Goal: Task Accomplishment & Management: Manage account settings

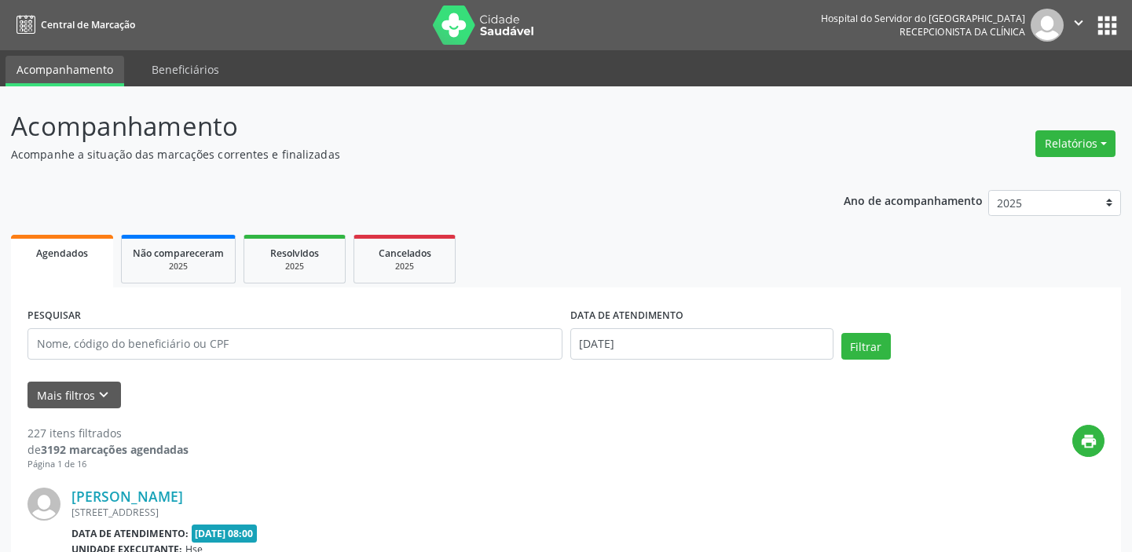
click at [1063, 137] on button "Relatórios" at bounding box center [1075, 143] width 80 height 27
click at [1019, 176] on link "Agendamentos" at bounding box center [1030, 177] width 169 height 22
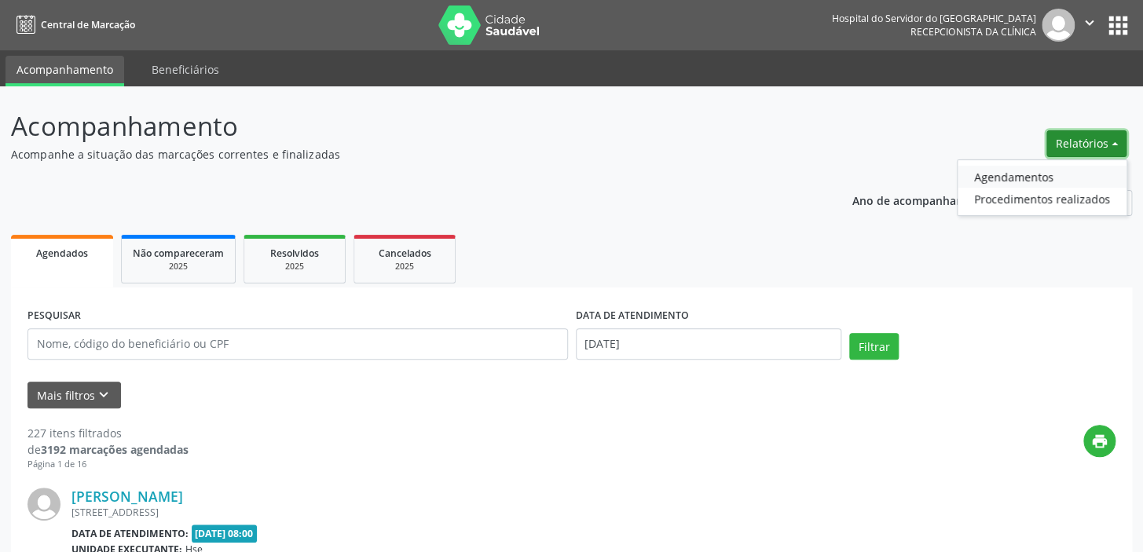
select select "8"
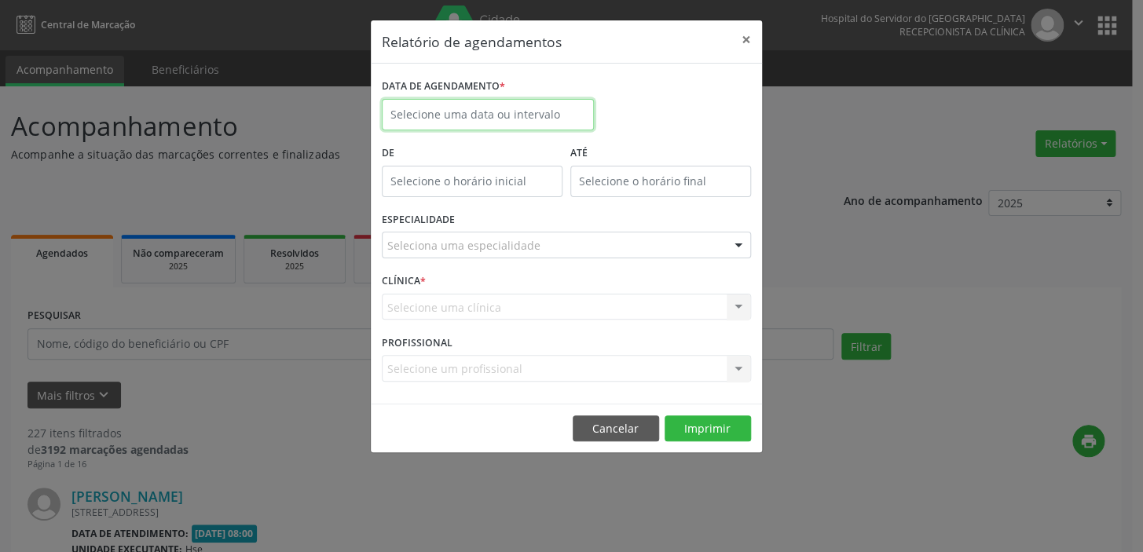
click at [497, 118] on input "text" at bounding box center [488, 114] width 212 height 31
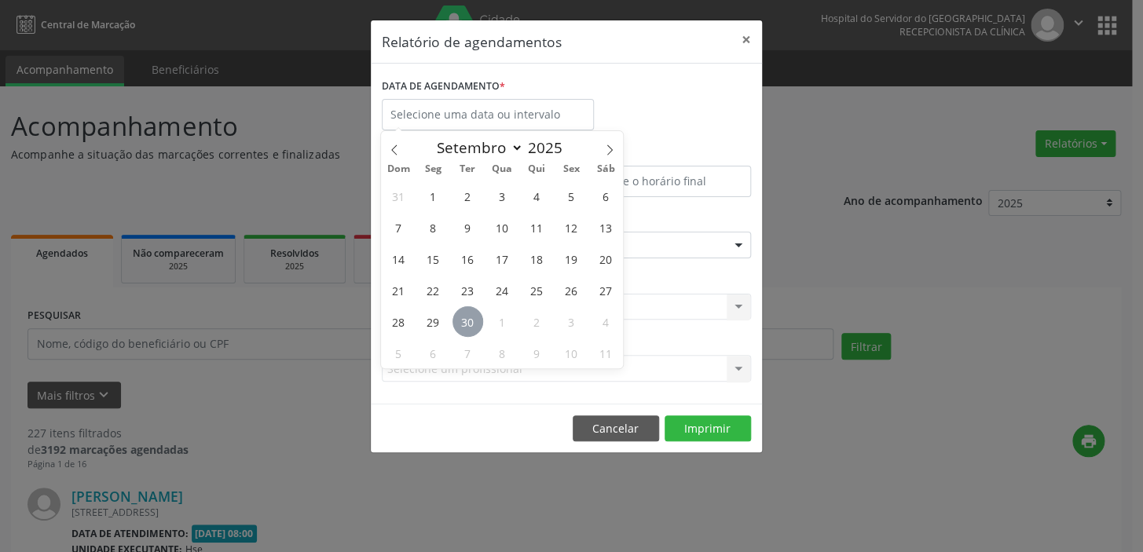
click at [459, 319] on span "30" at bounding box center [467, 321] width 31 height 31
type input "[DATE]"
click at [459, 319] on span "30" at bounding box center [467, 321] width 31 height 31
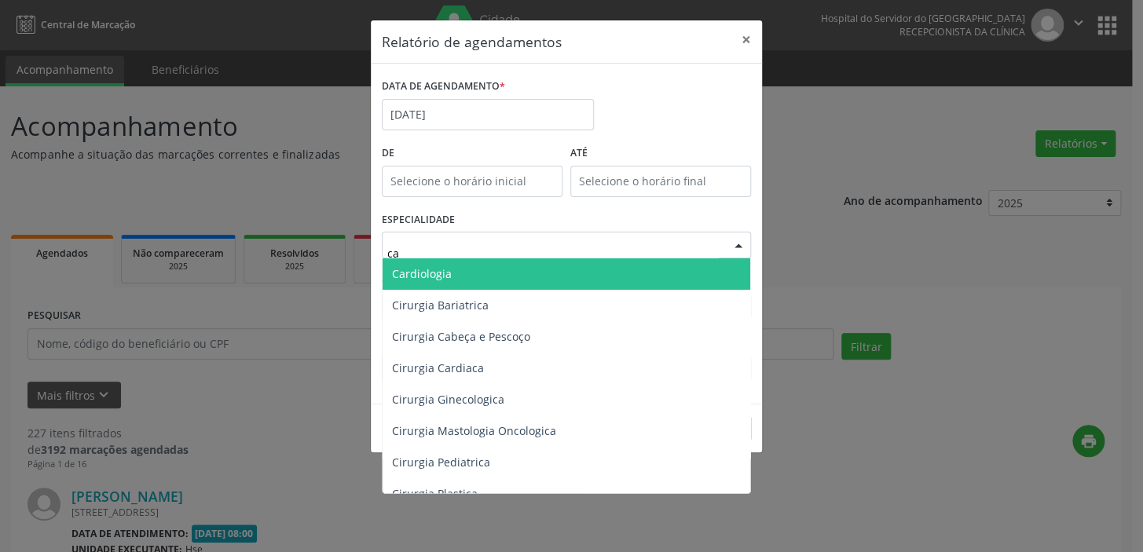
click at [452, 280] on span "Cardiologia" at bounding box center [566, 273] width 368 height 31
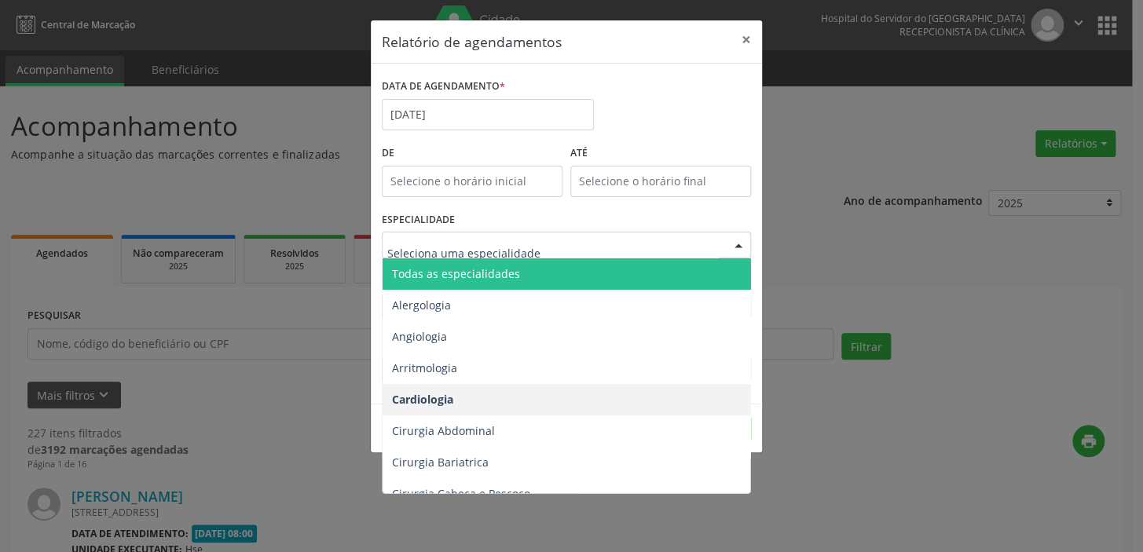
drag, startPoint x: 463, startPoint y: 244, endPoint x: 332, endPoint y: 271, distance: 133.1
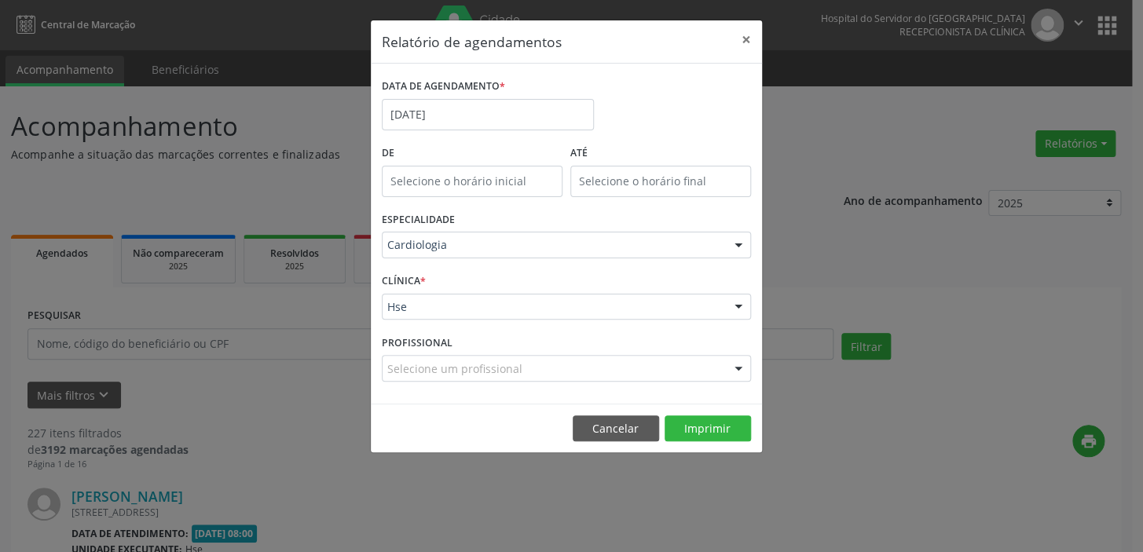
click at [526, 199] on div "De" at bounding box center [472, 174] width 188 height 67
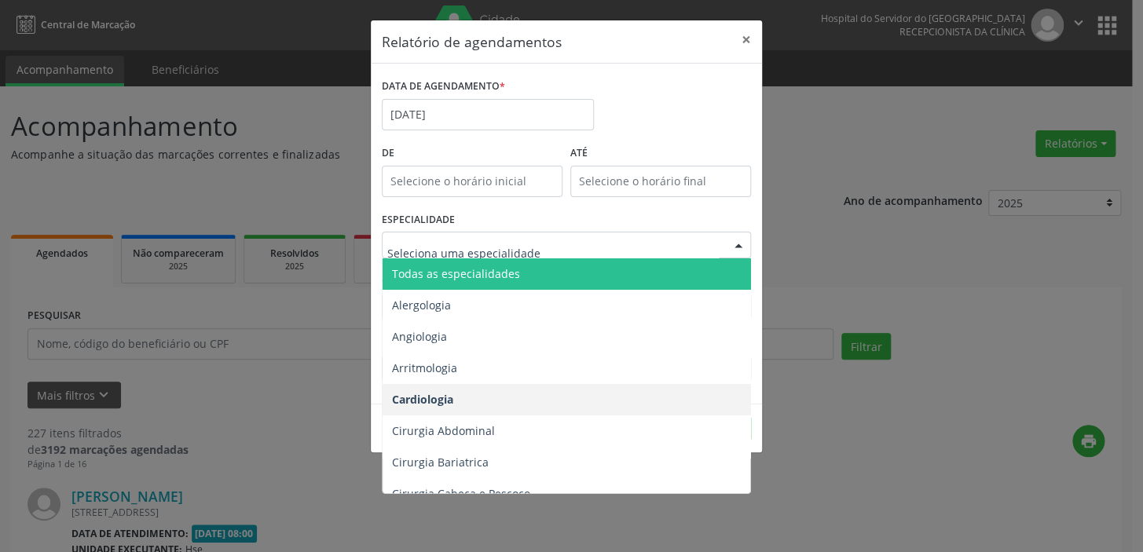
drag, startPoint x: 451, startPoint y: 237, endPoint x: 378, endPoint y: 238, distance: 73.0
click at [470, 235] on div at bounding box center [566, 245] width 369 height 27
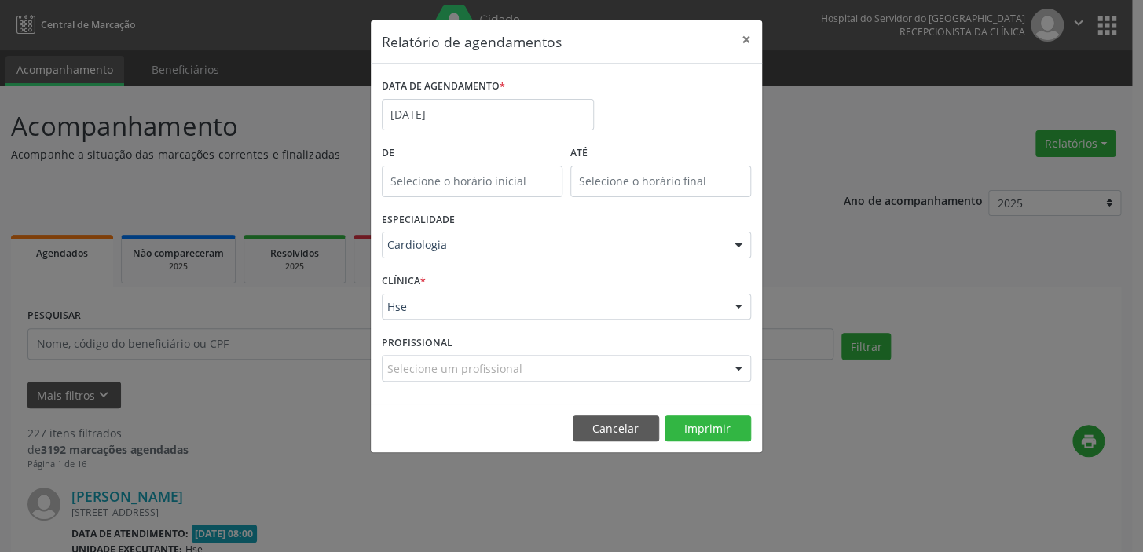
click at [489, 223] on div "ESPECIALIDADE Cardiologia Todas as especialidades Alergologia Angiologia Arritm…" at bounding box center [566, 238] width 377 height 61
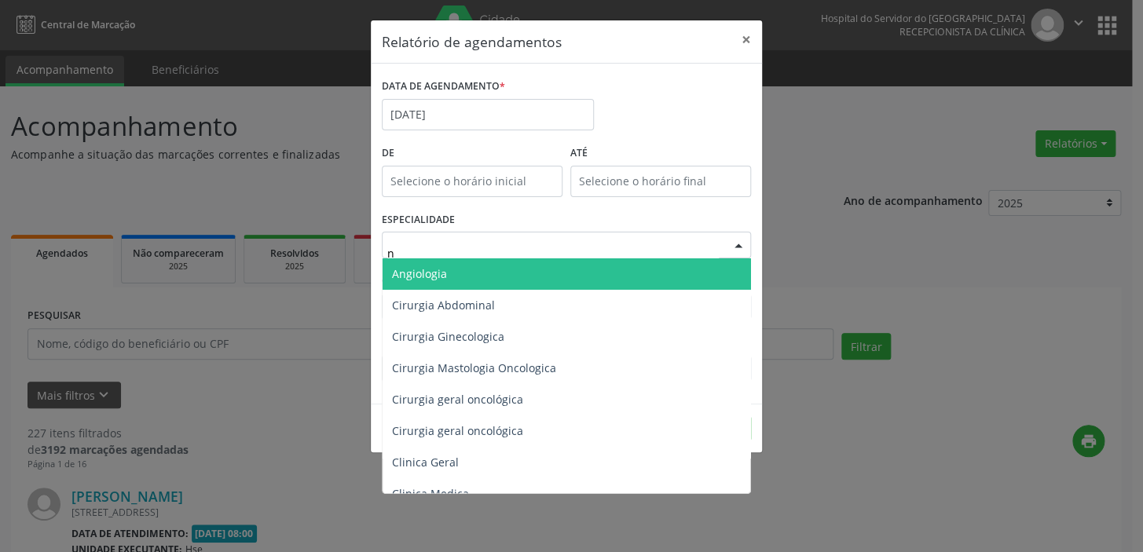
type input "nu"
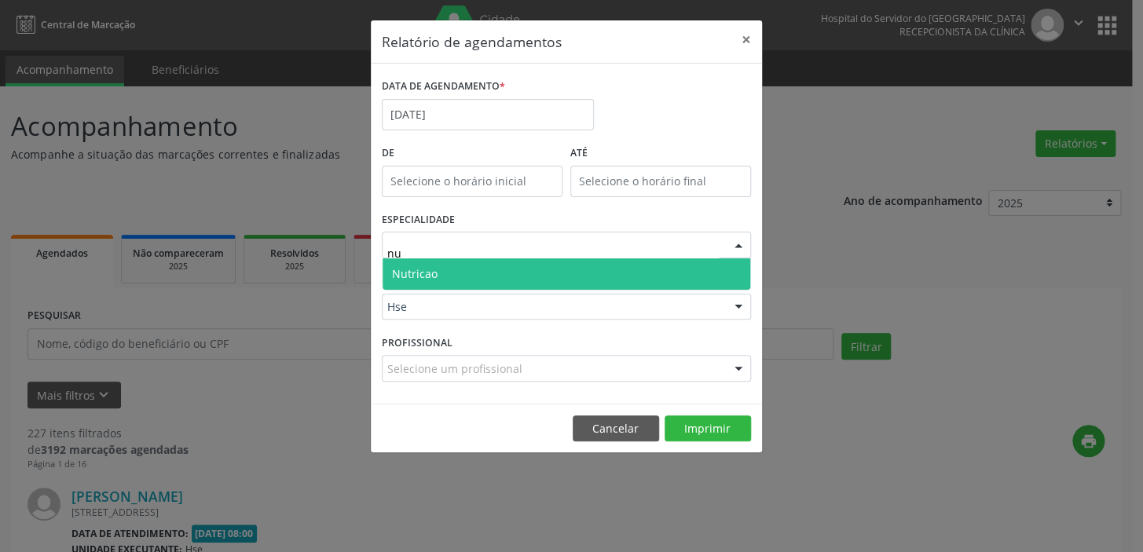
click at [470, 267] on span "Nutricao" at bounding box center [566, 273] width 368 height 31
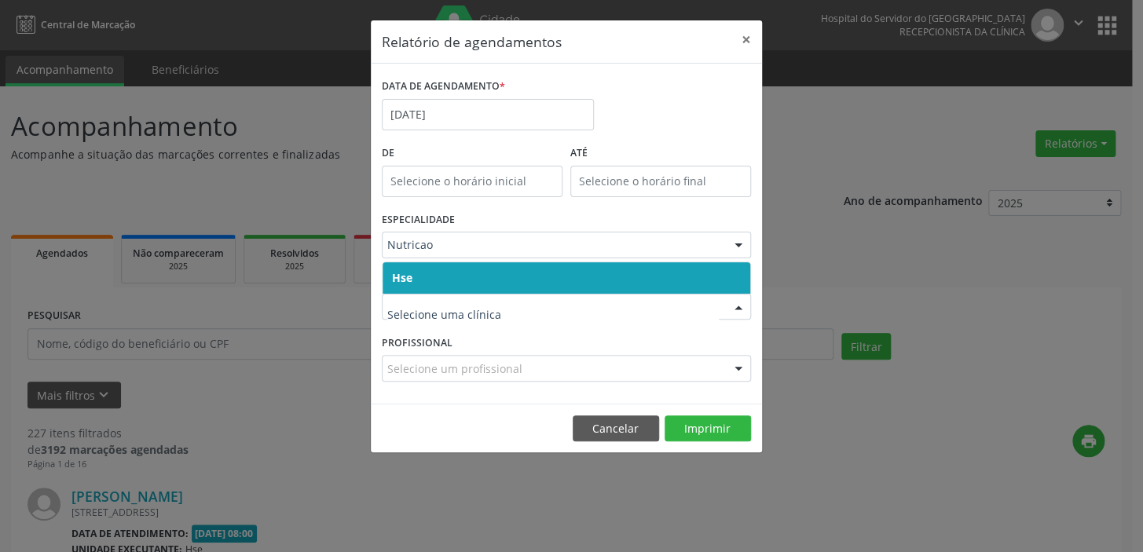
click at [425, 278] on span "Hse" at bounding box center [566, 277] width 368 height 31
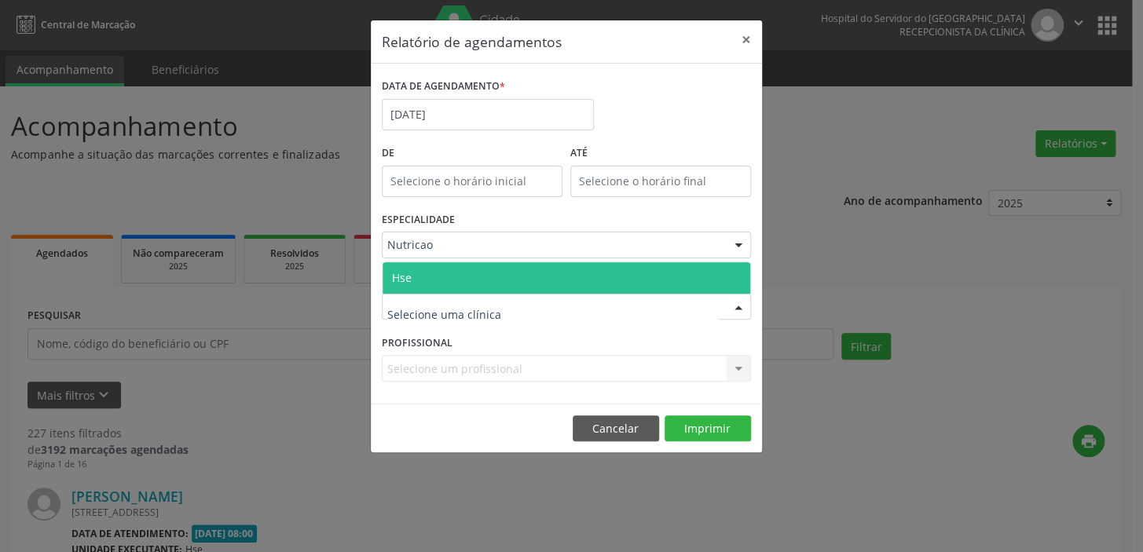
click at [426, 273] on span "Hse" at bounding box center [566, 277] width 368 height 31
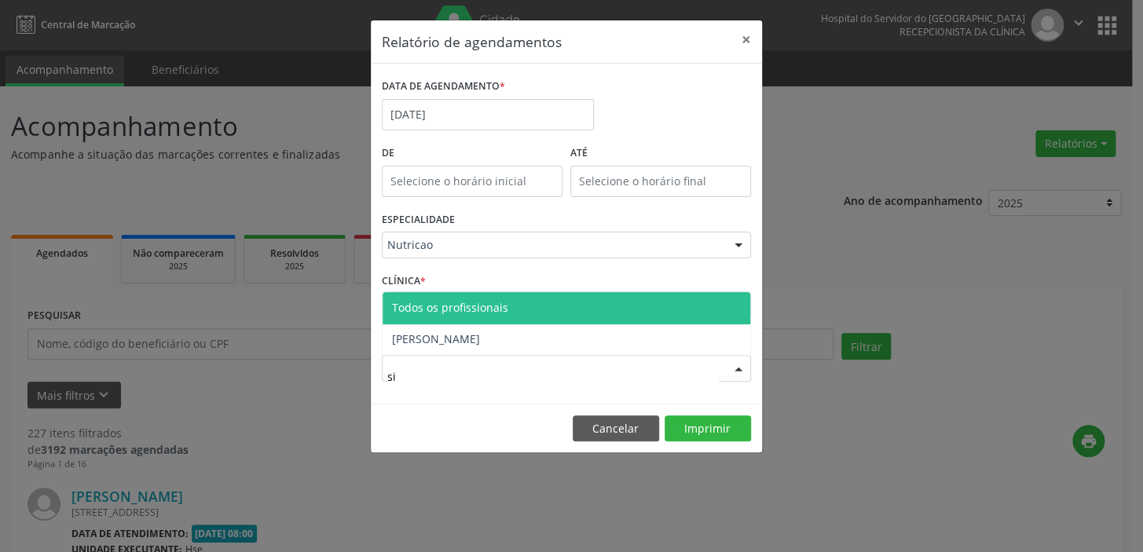
type input "sil"
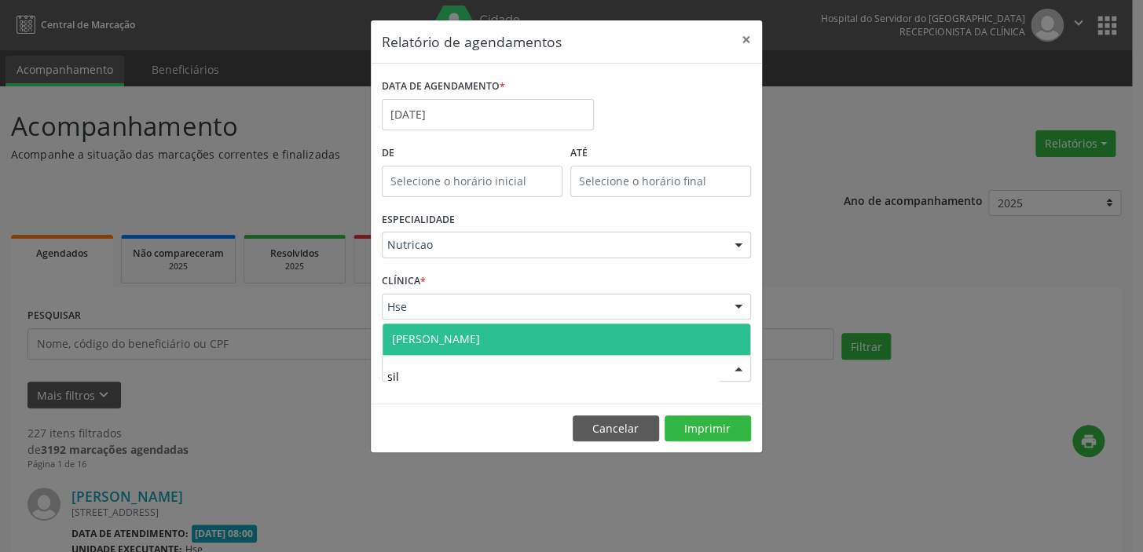
click at [440, 348] on span "[PERSON_NAME]" at bounding box center [566, 339] width 368 height 31
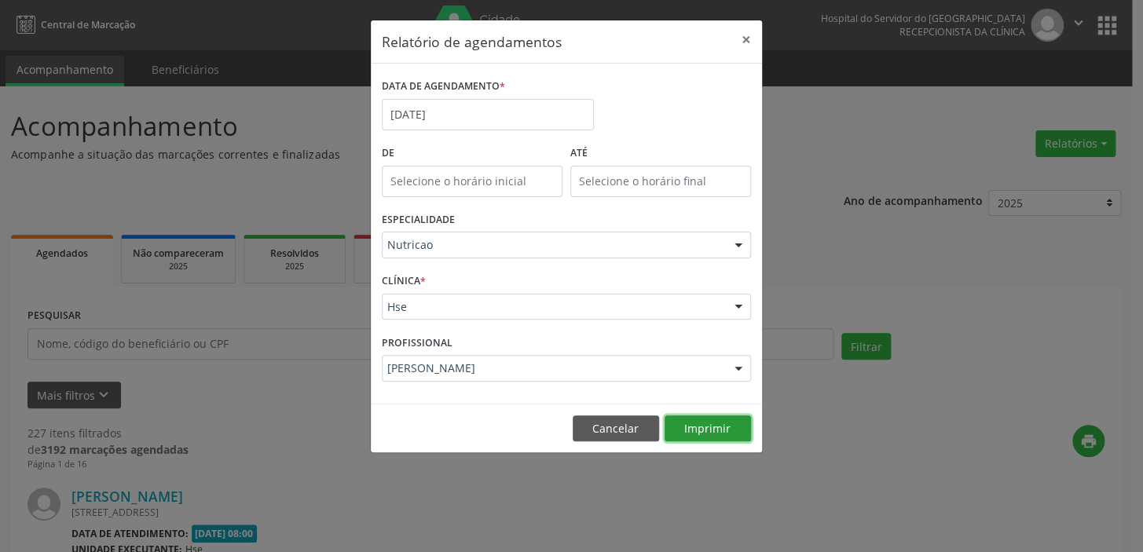
click at [690, 434] on button "Imprimir" at bounding box center [707, 428] width 86 height 27
click at [742, 38] on button "×" at bounding box center [745, 39] width 31 height 38
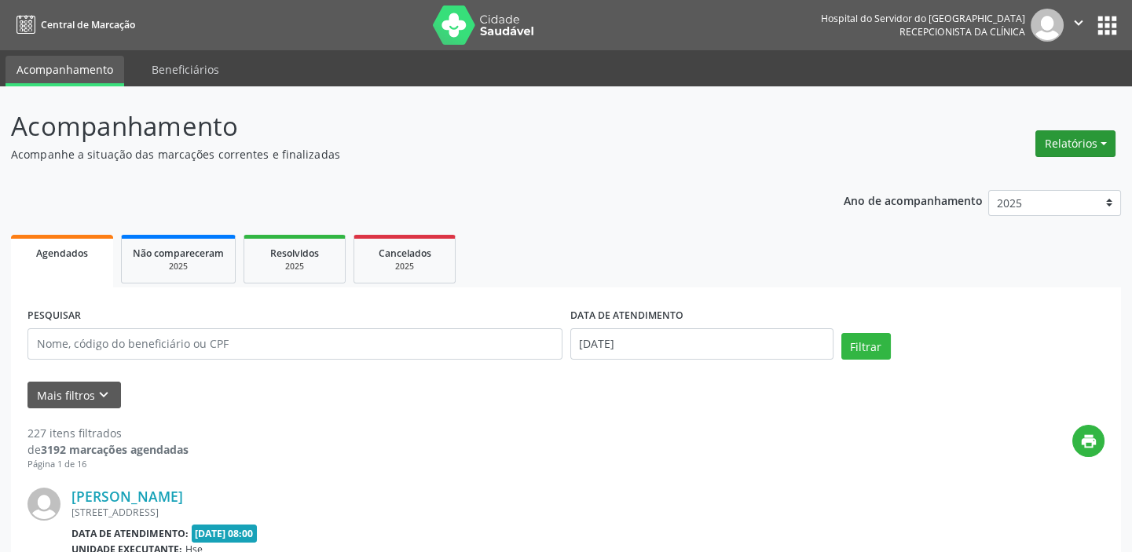
click at [1067, 134] on button "Relatórios" at bounding box center [1075, 143] width 80 height 27
click at [1032, 177] on link "Agendamentos" at bounding box center [1030, 177] width 169 height 22
select select "8"
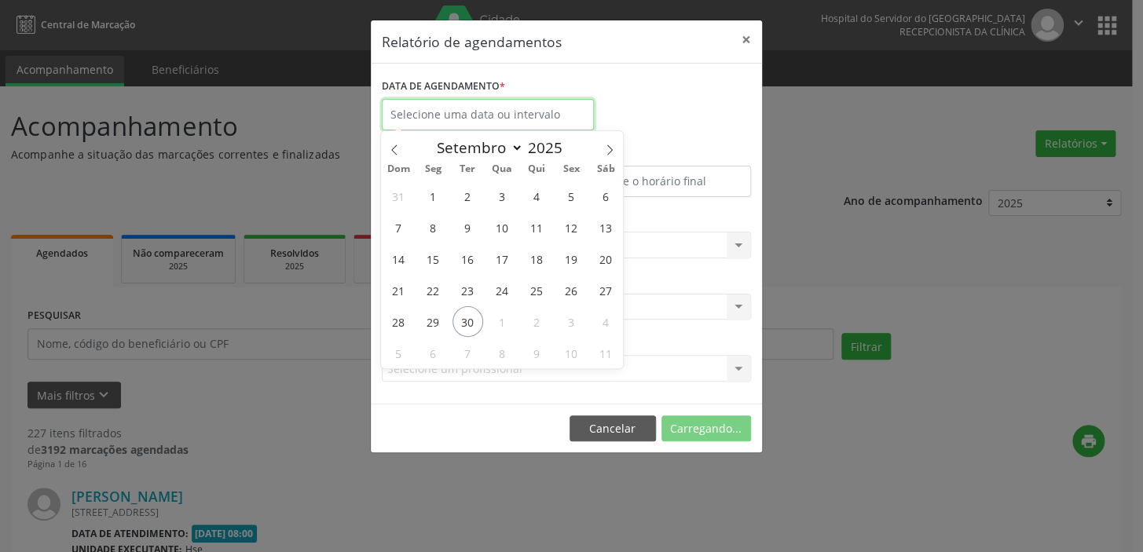
click at [495, 118] on input "text" at bounding box center [488, 114] width 212 height 31
click at [467, 324] on span "30" at bounding box center [467, 321] width 31 height 31
type input "[DATE]"
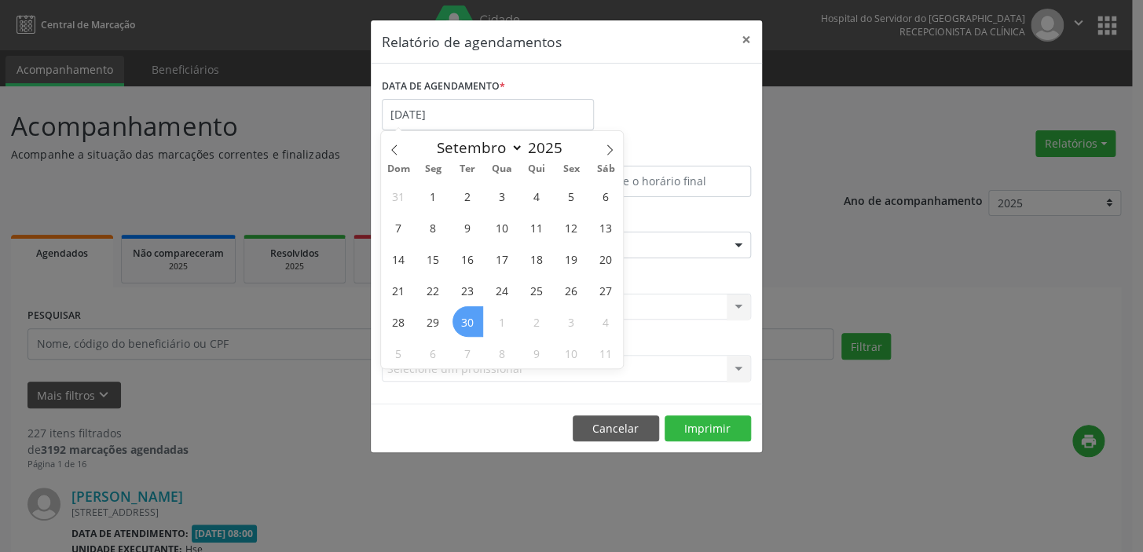
click at [467, 324] on span "30" at bounding box center [467, 321] width 31 height 31
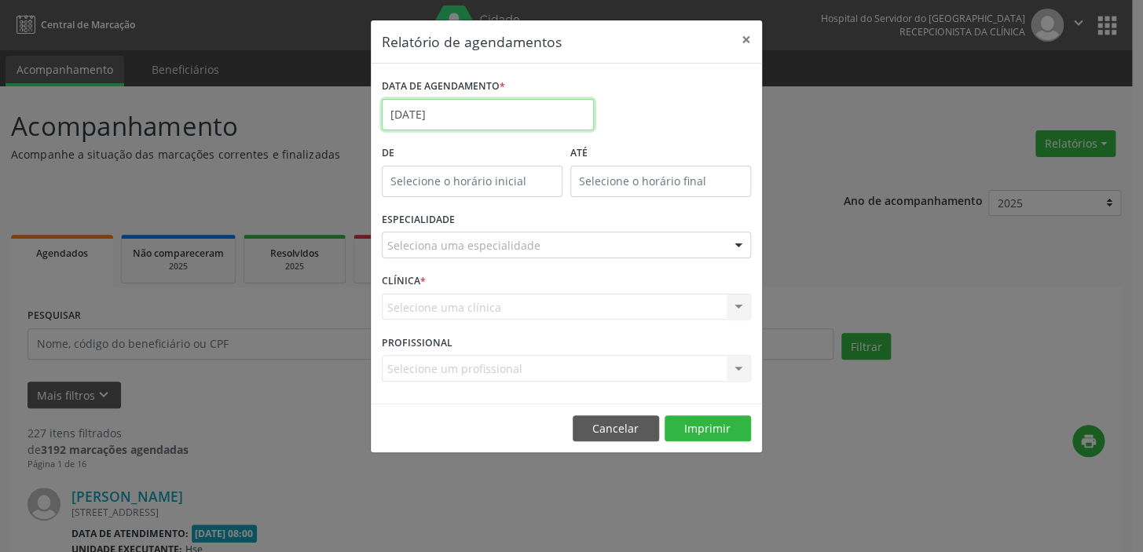
click at [454, 111] on input "[DATE]" at bounding box center [488, 114] width 212 height 31
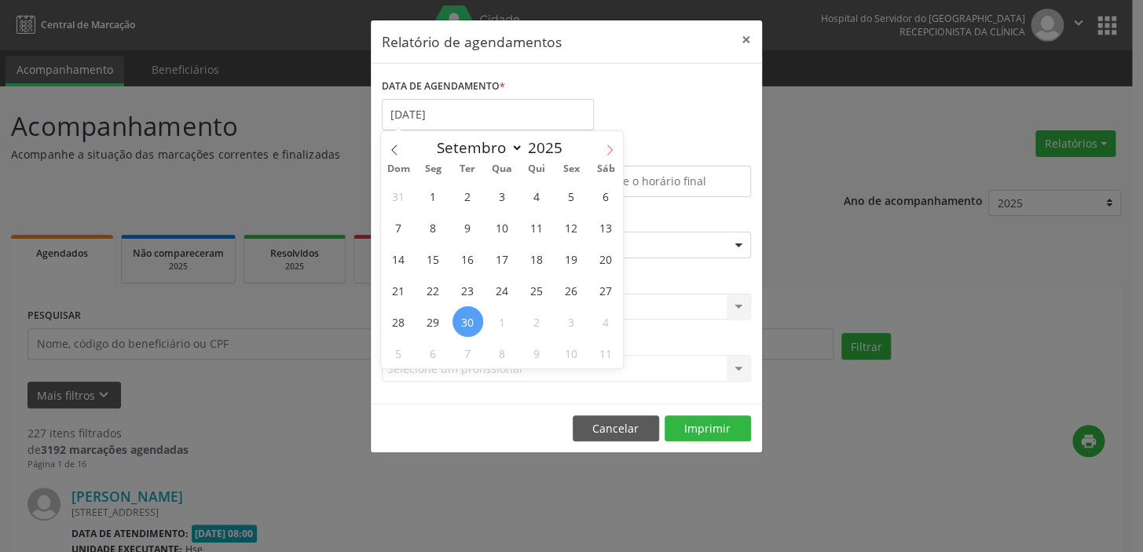
click at [602, 145] on span at bounding box center [609, 144] width 27 height 27
select select "9"
click at [503, 195] on span "1" at bounding box center [502, 196] width 31 height 31
type input "01/10/2025"
click at [503, 195] on span "1" at bounding box center [502, 196] width 31 height 31
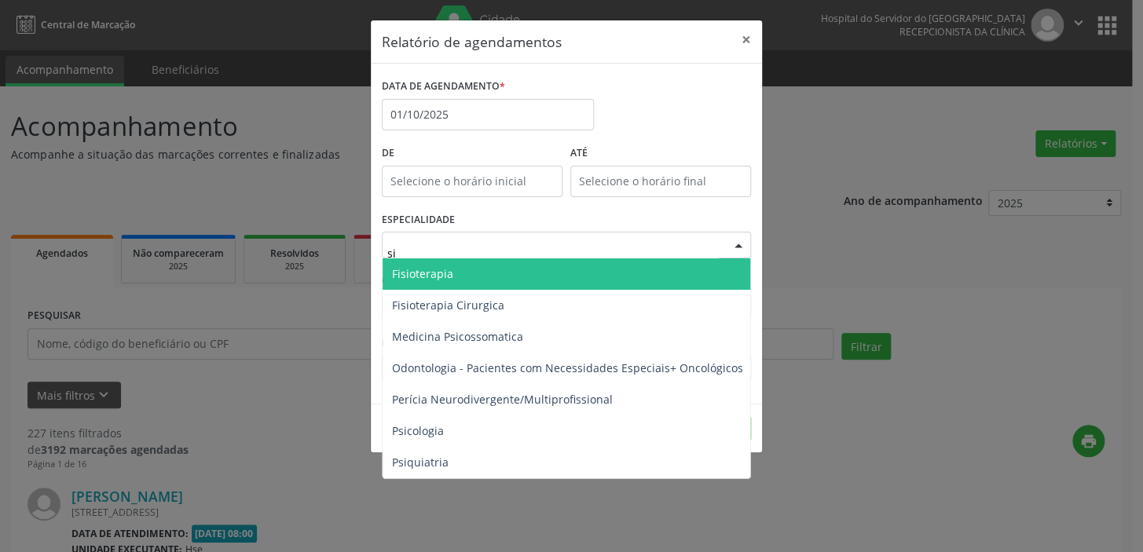
type input "sil"
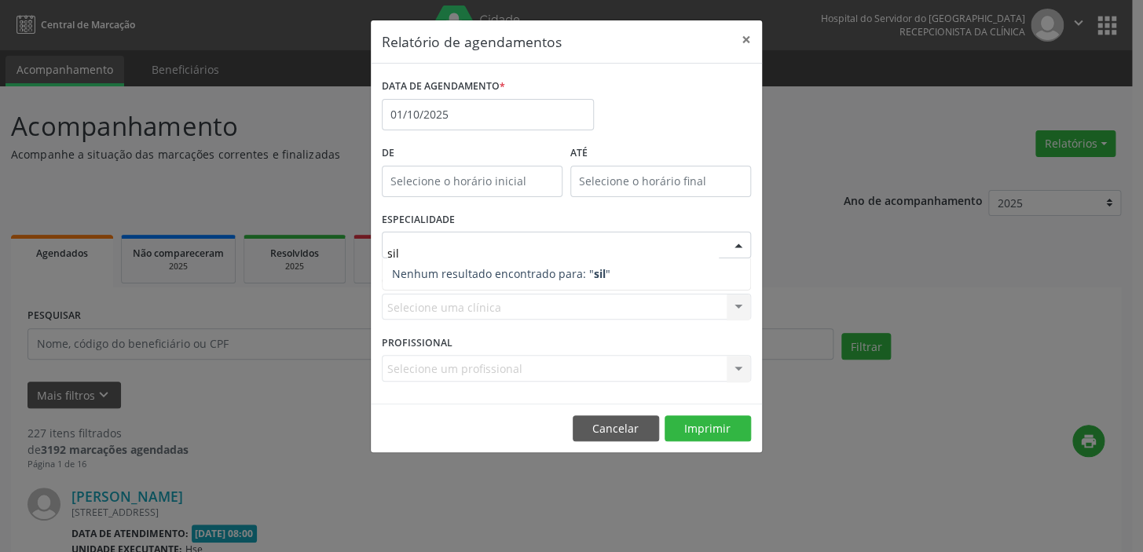
click at [424, 254] on input "sil" at bounding box center [552, 252] width 331 height 31
drag, startPoint x: 424, startPoint y: 254, endPoint x: 365, endPoint y: 257, distance: 58.9
click at [365, 257] on div "Relatório de agendamentos × DATA DE AGENDAMENTO * [DATE] De ATÉ ESPECIALIDADE s…" at bounding box center [571, 276] width 1143 height 552
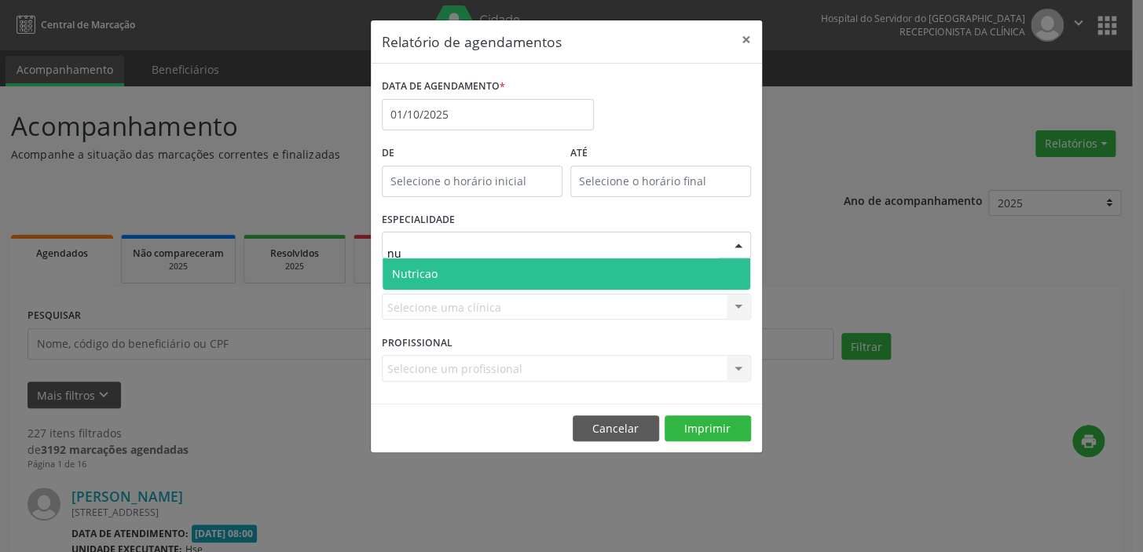
type input "nut"
click at [414, 277] on span "Nutricao" at bounding box center [415, 273] width 46 height 15
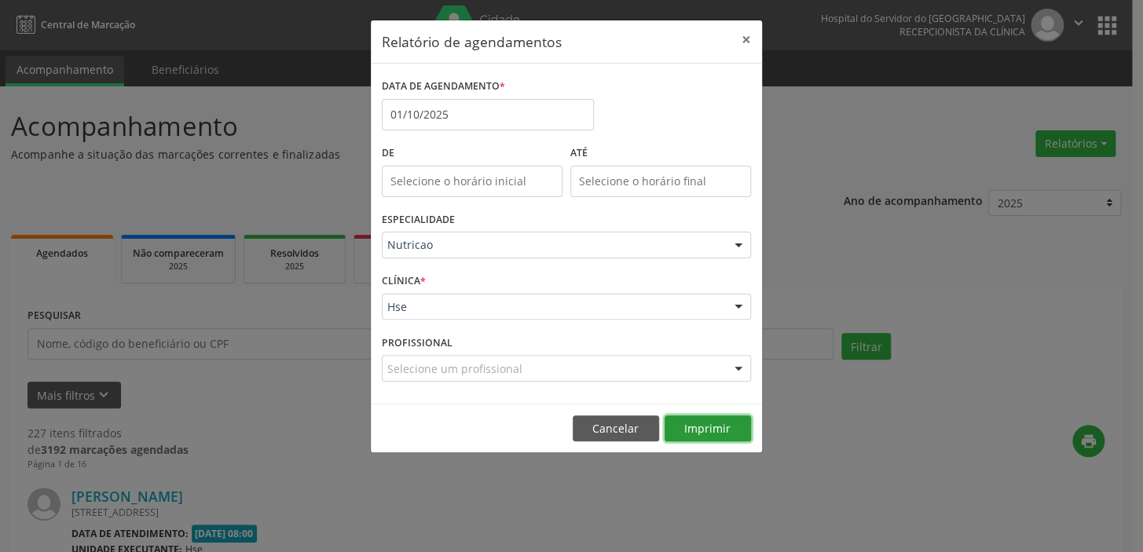
click at [689, 434] on button "Imprimir" at bounding box center [707, 428] width 86 height 27
click at [748, 38] on button "×" at bounding box center [745, 39] width 31 height 38
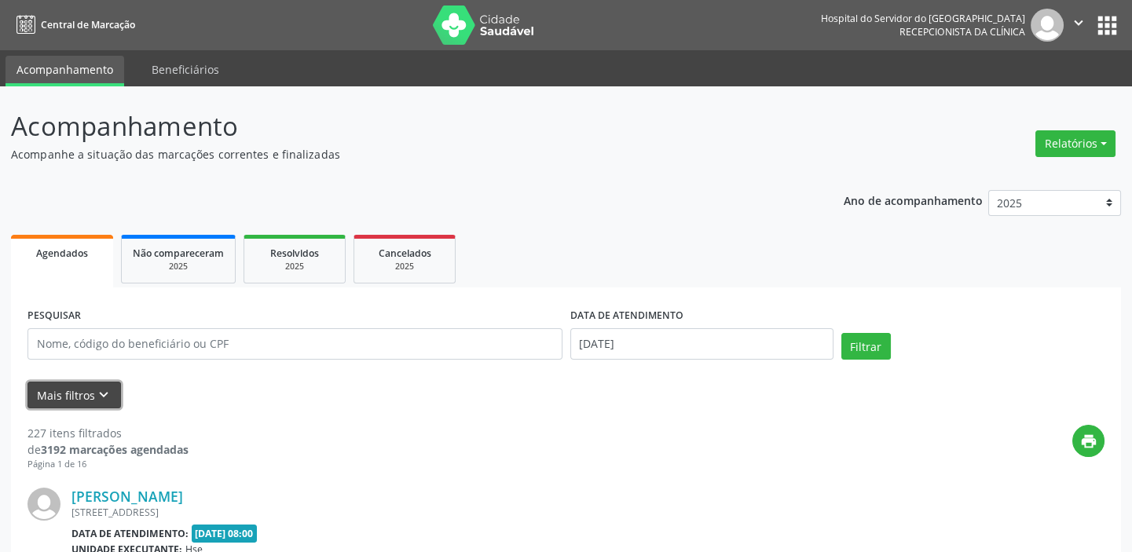
click at [88, 399] on button "Mais filtros keyboard_arrow_down" at bounding box center [73, 395] width 93 height 27
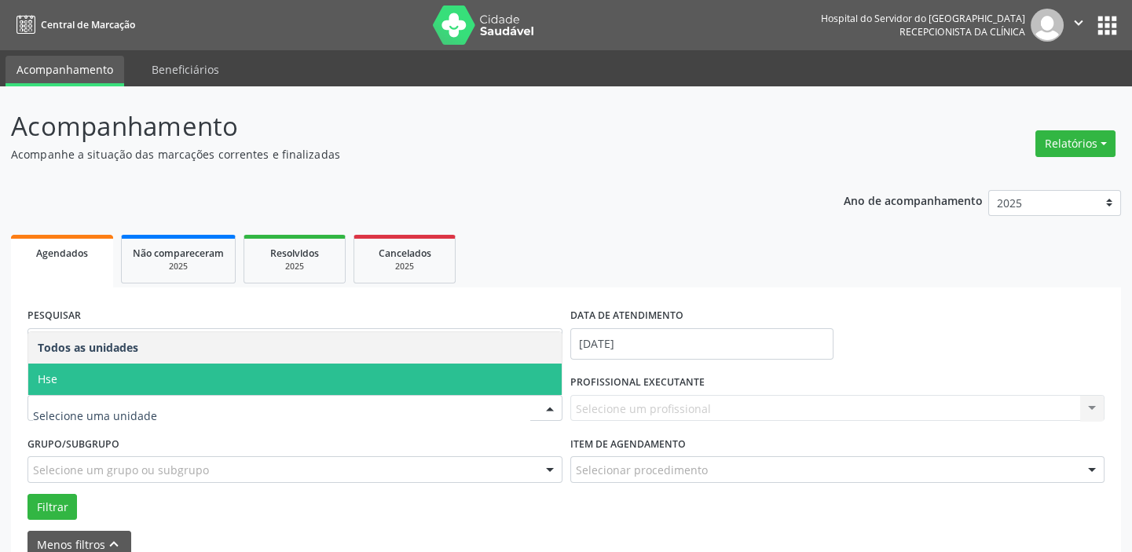
click at [88, 381] on span "Hse" at bounding box center [294, 379] width 533 height 31
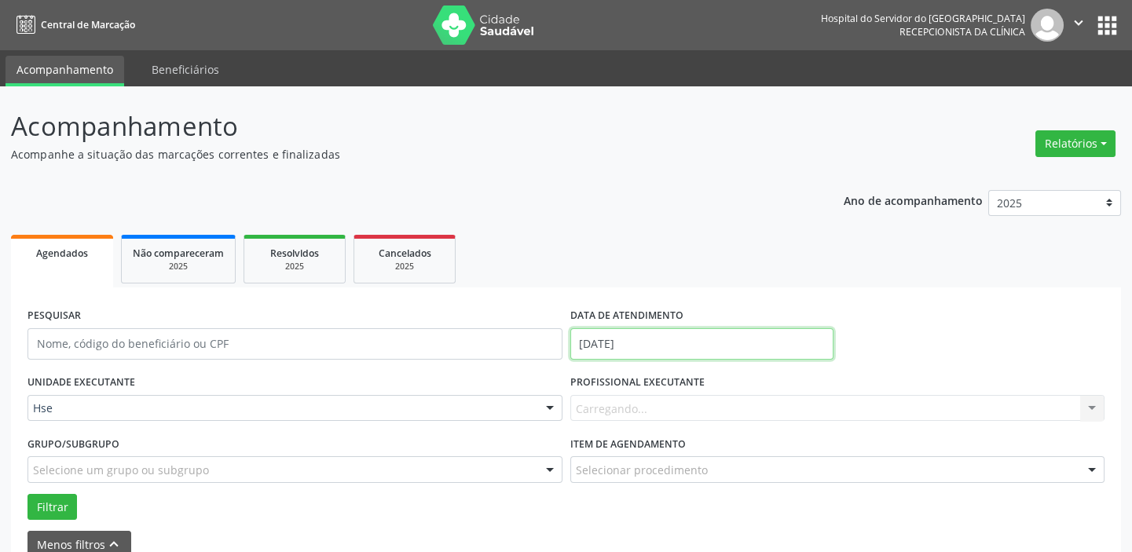
click at [600, 344] on input "[DATE]" at bounding box center [701, 343] width 263 height 31
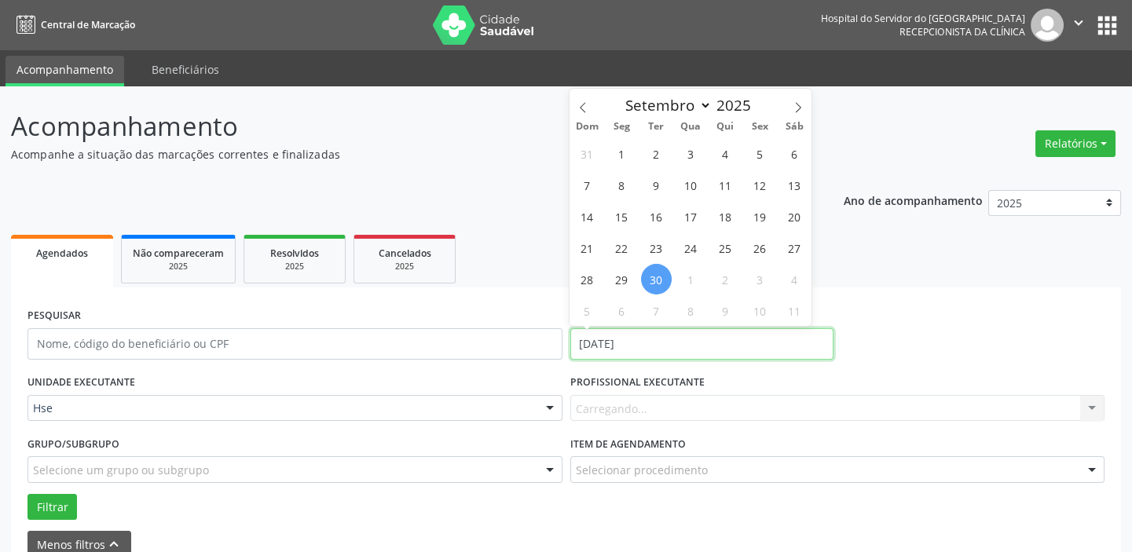
click at [612, 331] on input "[DATE]" at bounding box center [701, 343] width 263 height 31
click at [661, 272] on span "30" at bounding box center [656, 279] width 31 height 31
type input "[DATE]"
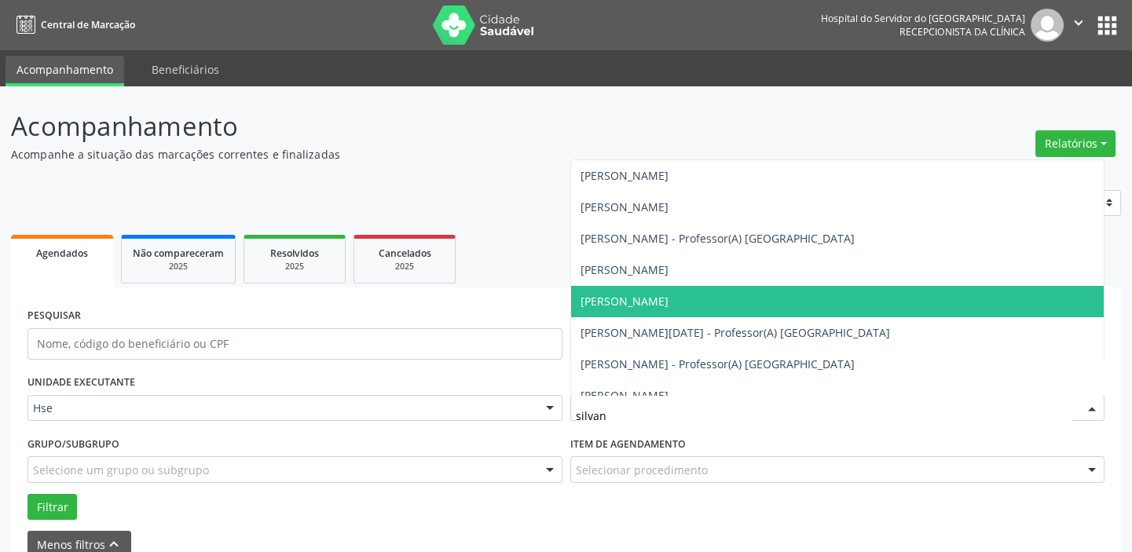
type input "silvana"
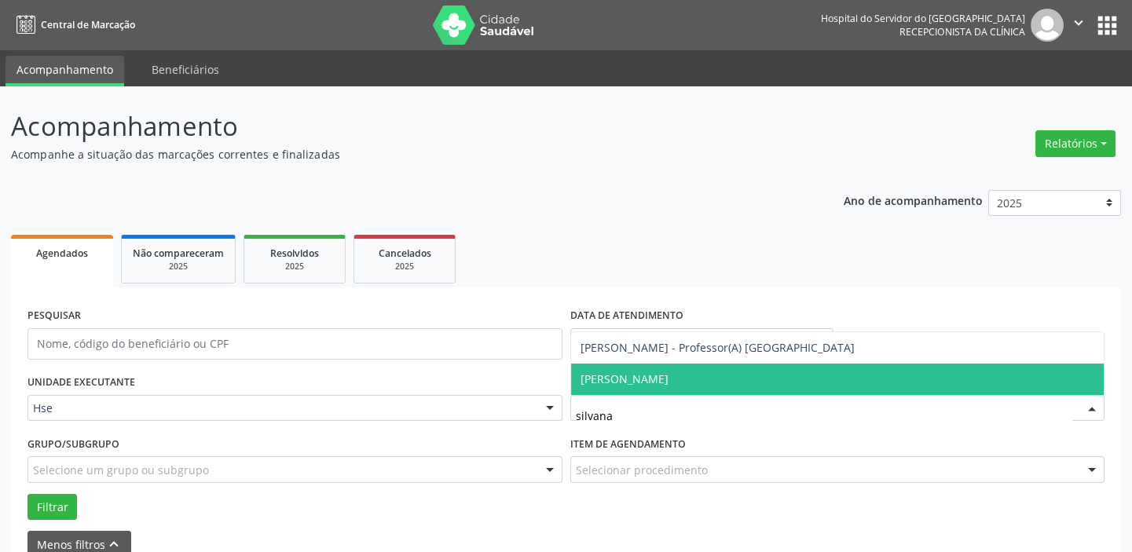
click at [609, 382] on span "[PERSON_NAME]" at bounding box center [624, 378] width 88 height 15
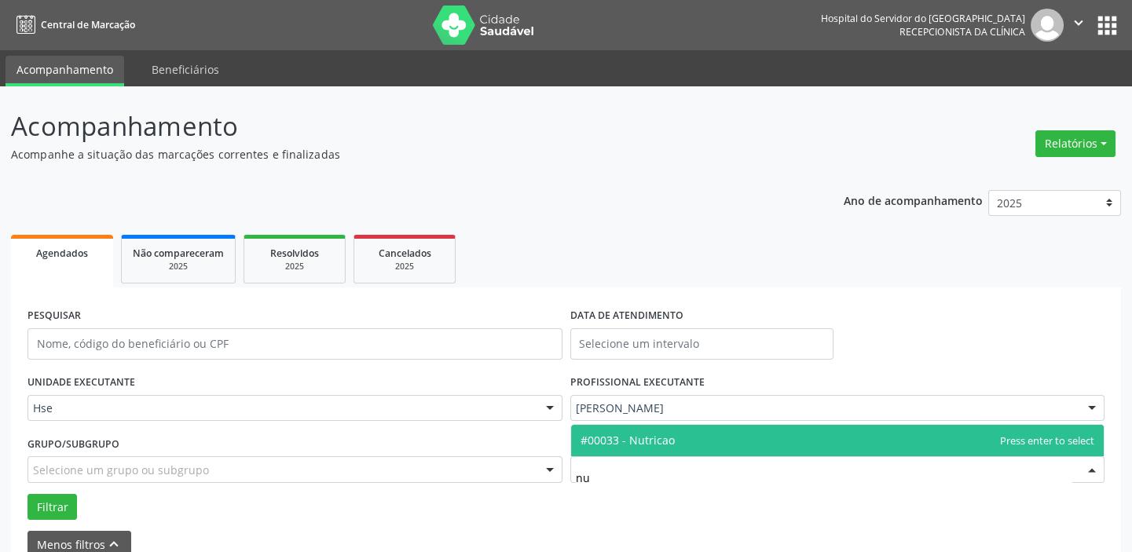
type input "nut"
click at [640, 442] on span "#00033 - Nutricao" at bounding box center [627, 440] width 94 height 15
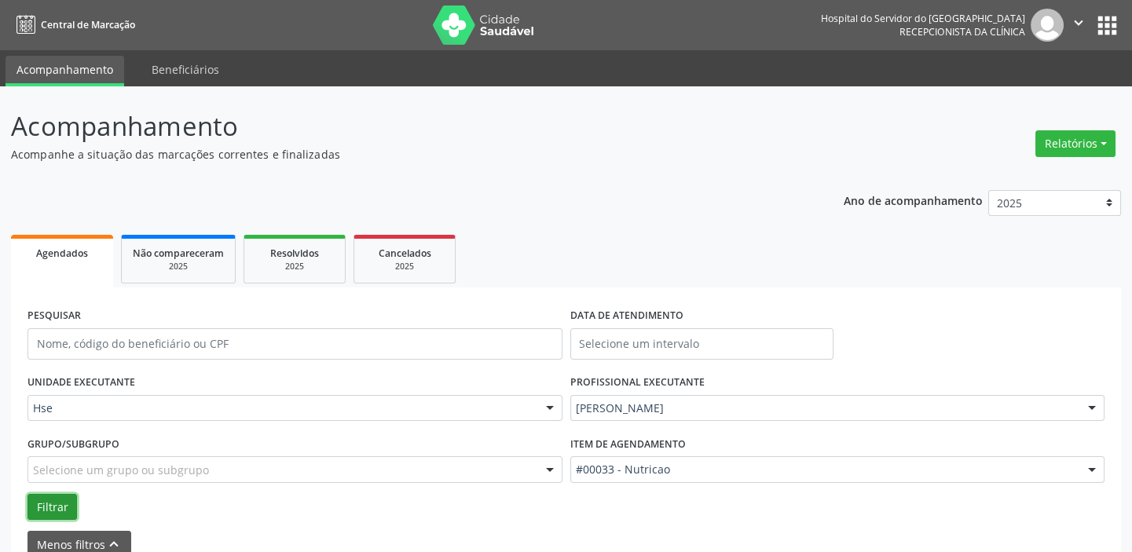
click at [52, 507] on button "Filtrar" at bounding box center [51, 507] width 49 height 27
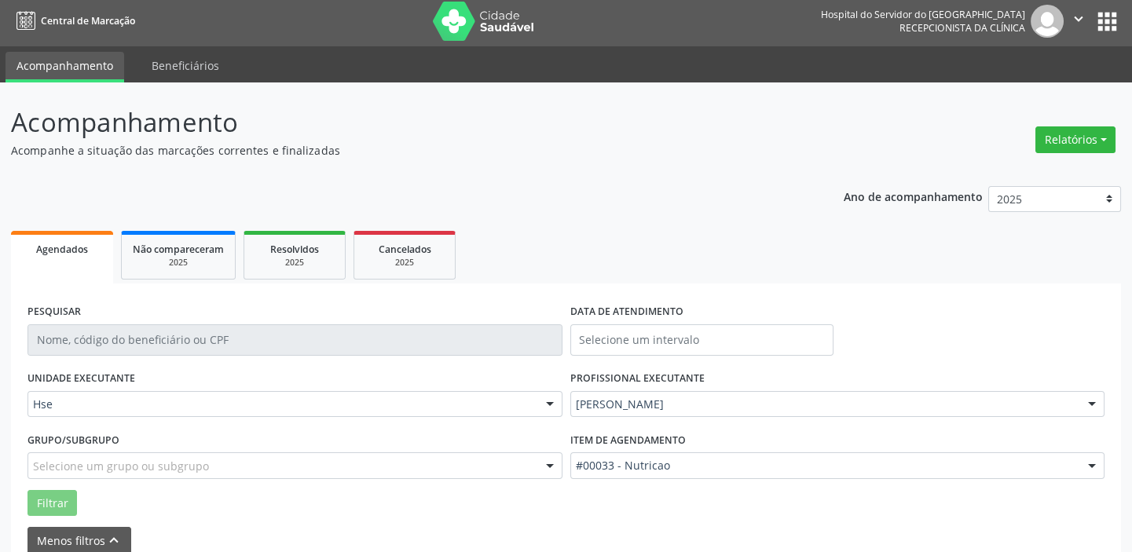
scroll to position [133, 0]
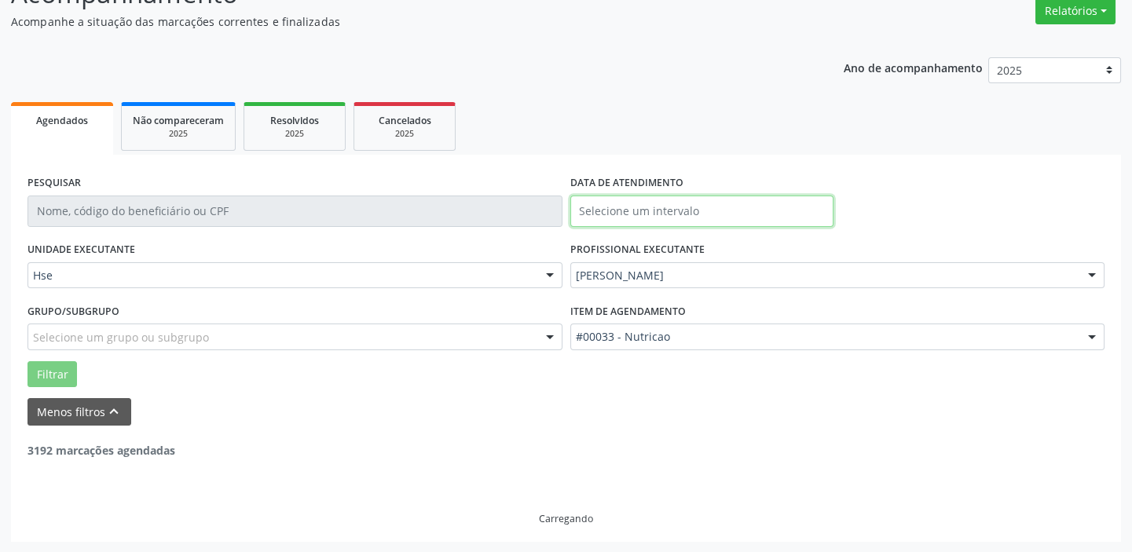
click at [679, 212] on input "text" at bounding box center [701, 211] width 263 height 31
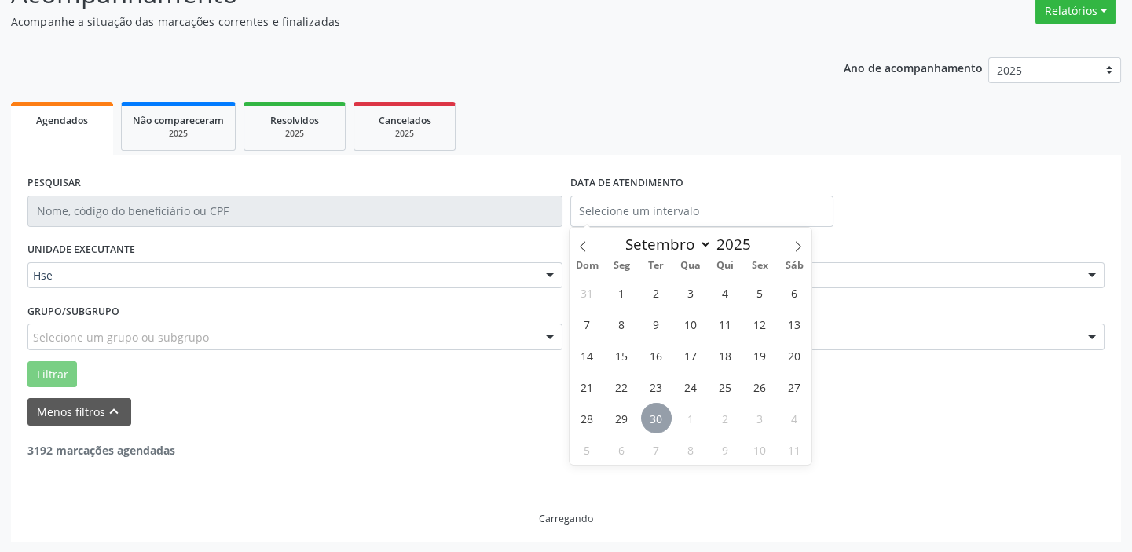
click at [652, 416] on span "30" at bounding box center [656, 418] width 31 height 31
type input "[DATE]"
click at [652, 416] on span "30" at bounding box center [656, 418] width 31 height 31
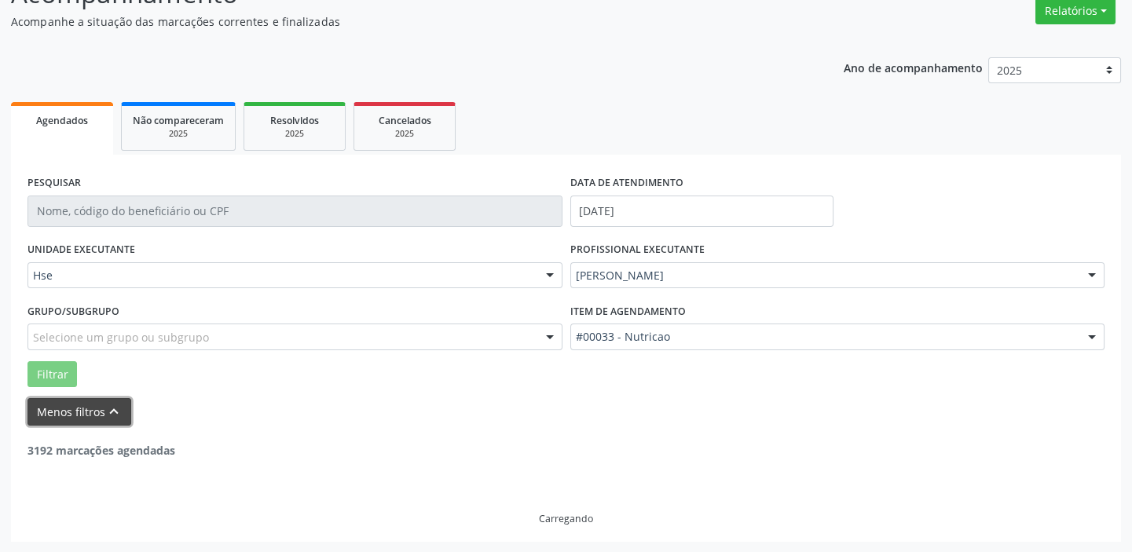
click at [75, 406] on button "Menos filtros keyboard_arrow_up" at bounding box center [79, 411] width 104 height 27
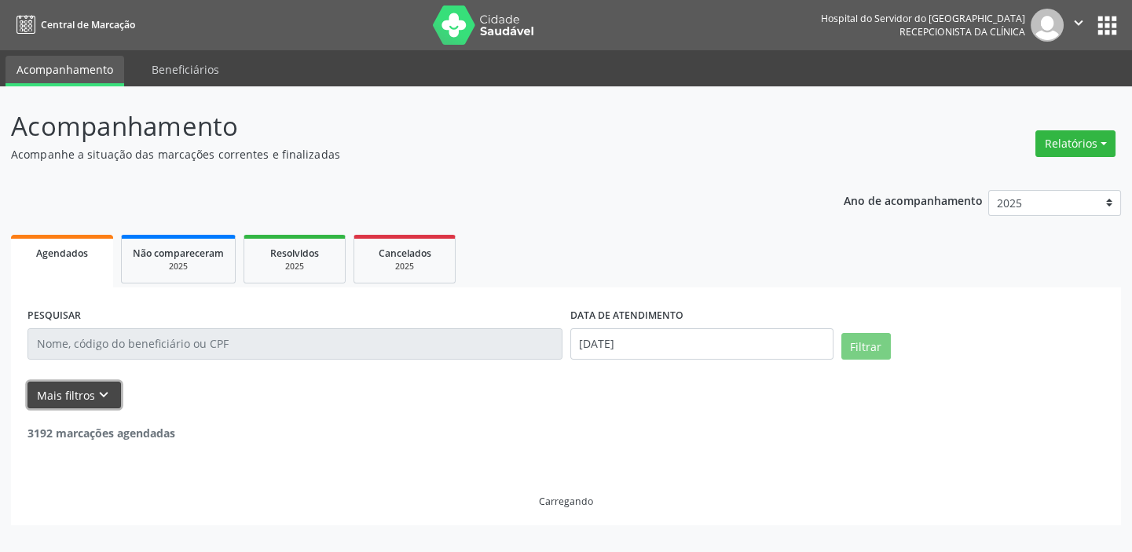
scroll to position [0, 0]
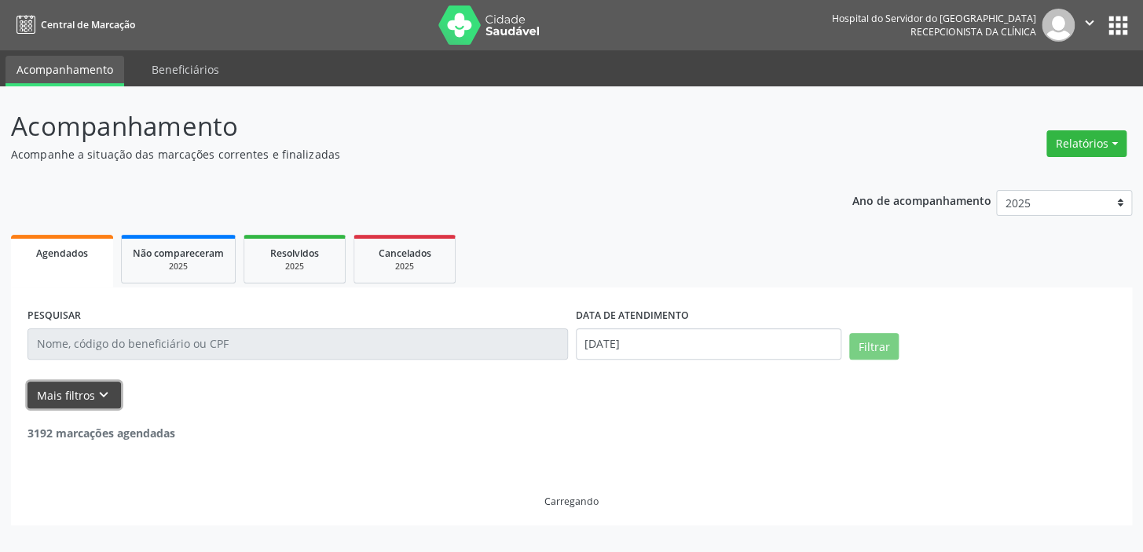
click at [72, 400] on button "Mais filtros keyboard_arrow_down" at bounding box center [73, 395] width 93 height 27
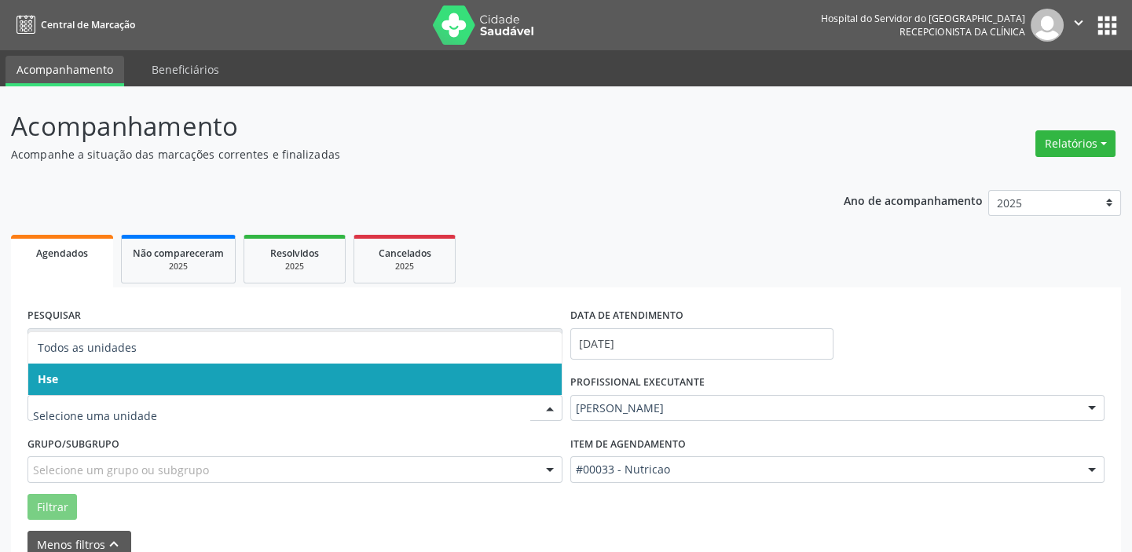
click at [90, 390] on span "Hse" at bounding box center [294, 379] width 533 height 31
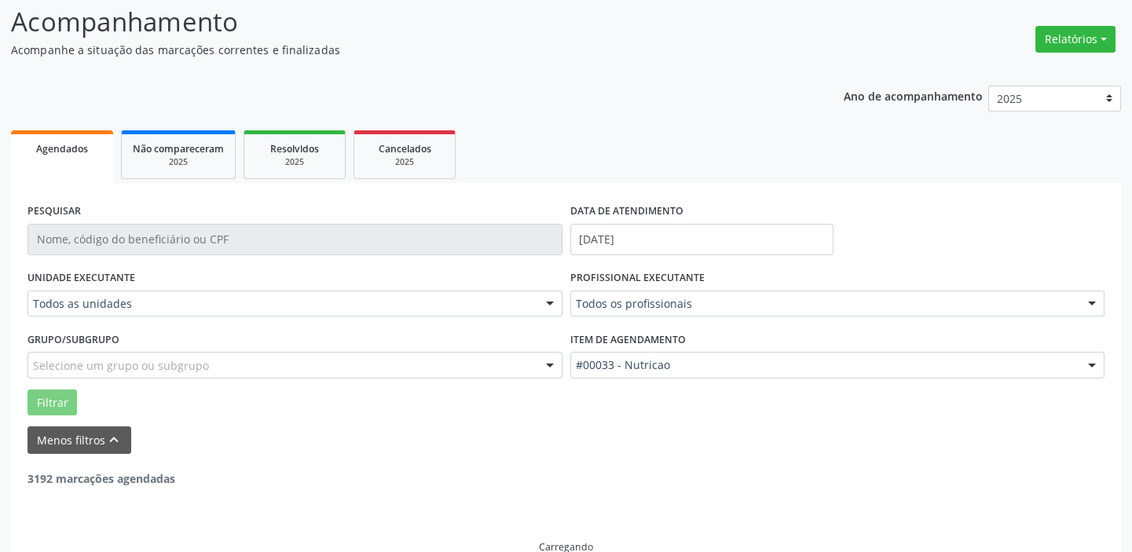
scroll to position [133, 0]
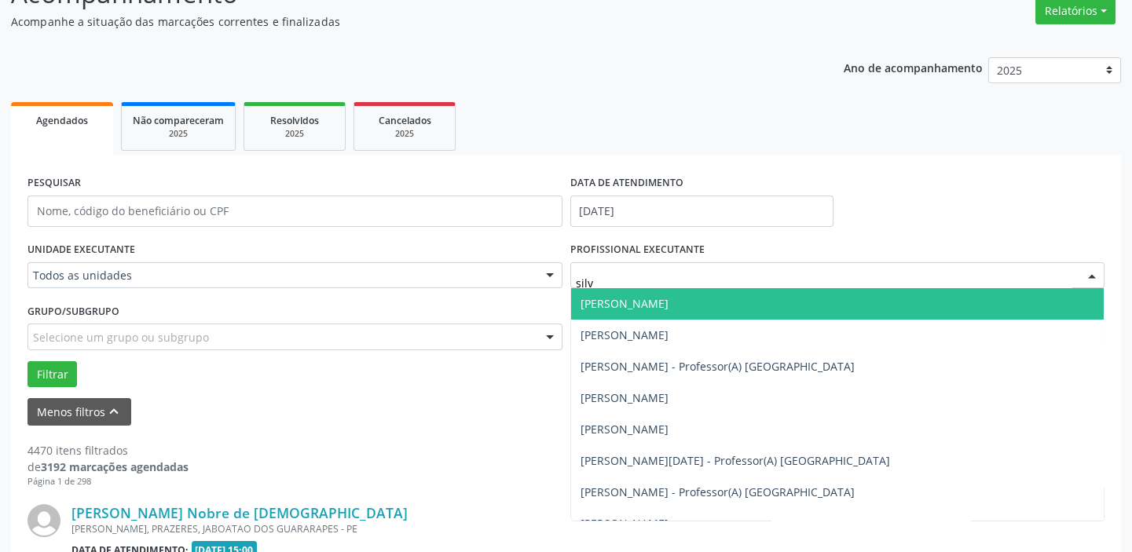
type input "silva"
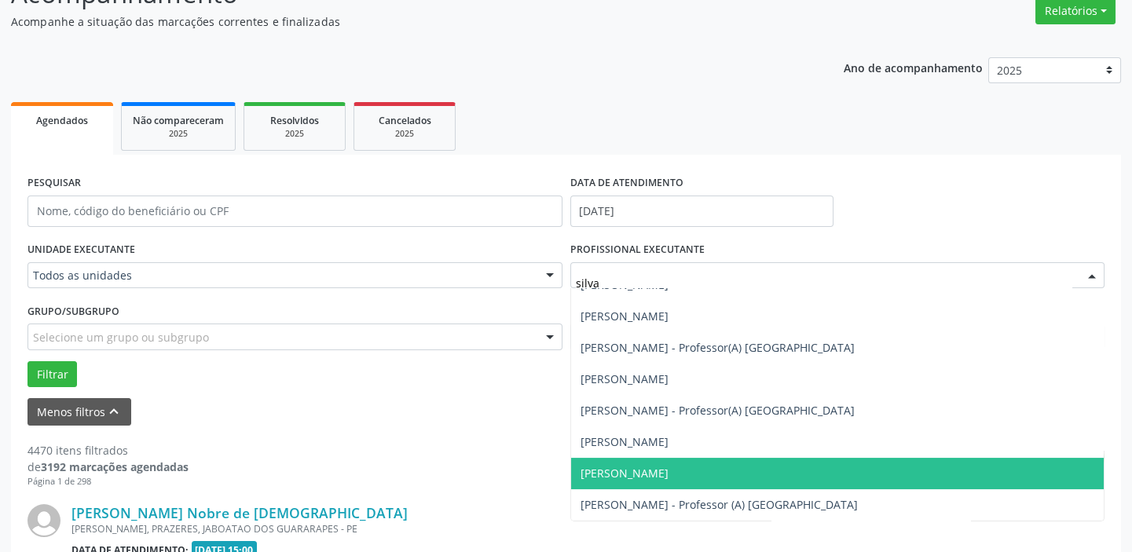
scroll to position [204, 0]
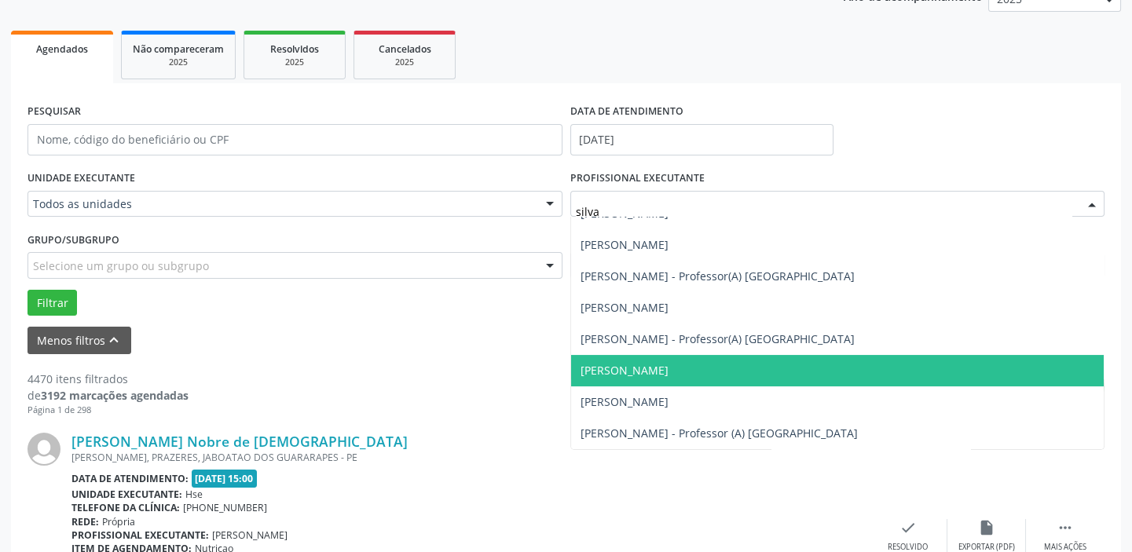
click at [657, 368] on span "[PERSON_NAME]" at bounding box center [837, 370] width 533 height 31
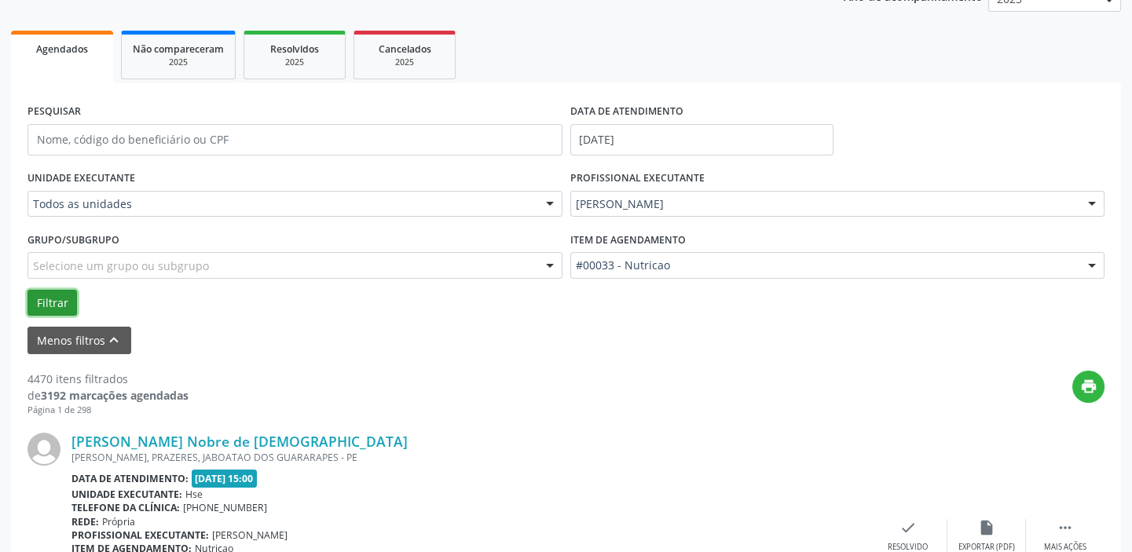
click at [54, 295] on button "Filtrar" at bounding box center [51, 303] width 49 height 27
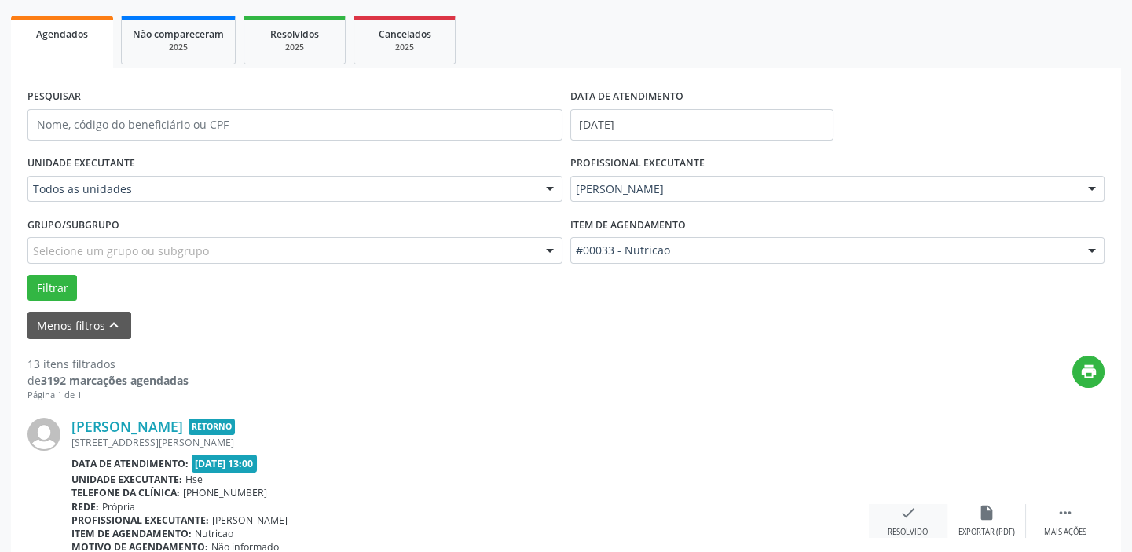
scroll to position [489, 0]
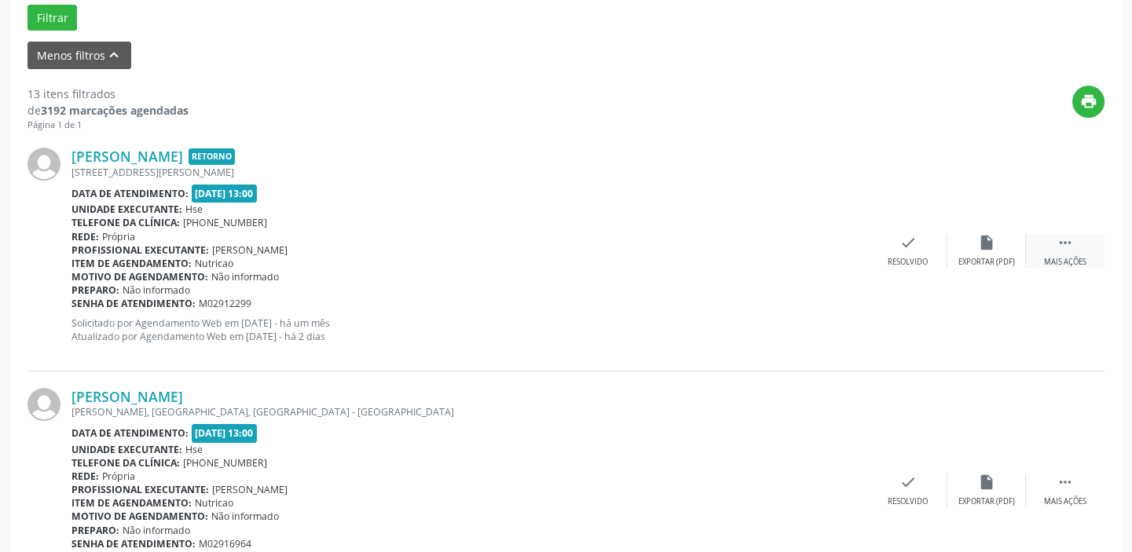
click at [1067, 251] on div " Mais ações" at bounding box center [1065, 251] width 79 height 34
click at [1000, 249] on div "alarm_off Não compareceu" at bounding box center [986, 251] width 79 height 34
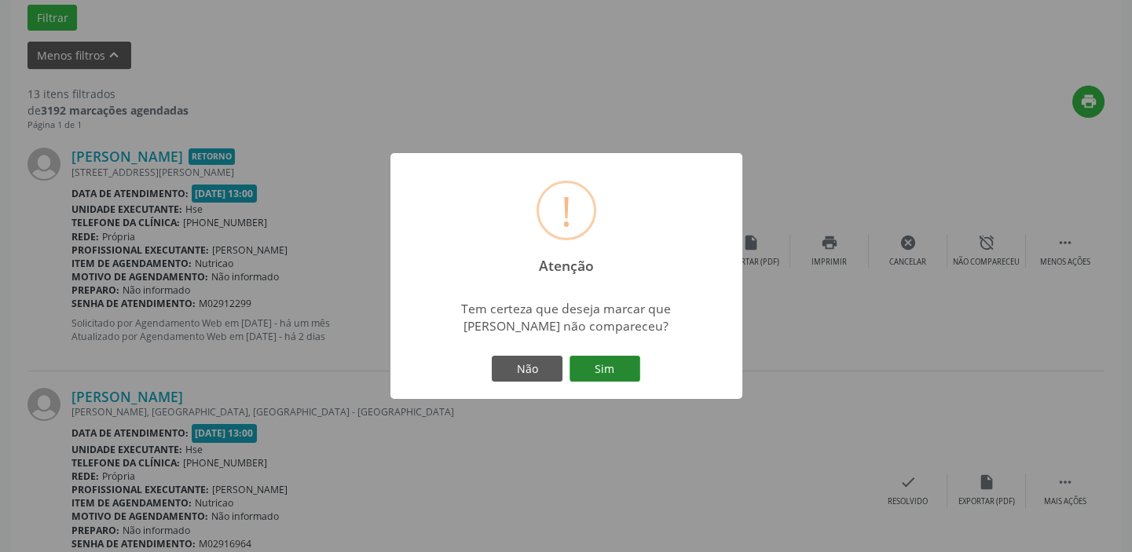
click at [604, 360] on button "Sim" at bounding box center [604, 369] width 71 height 27
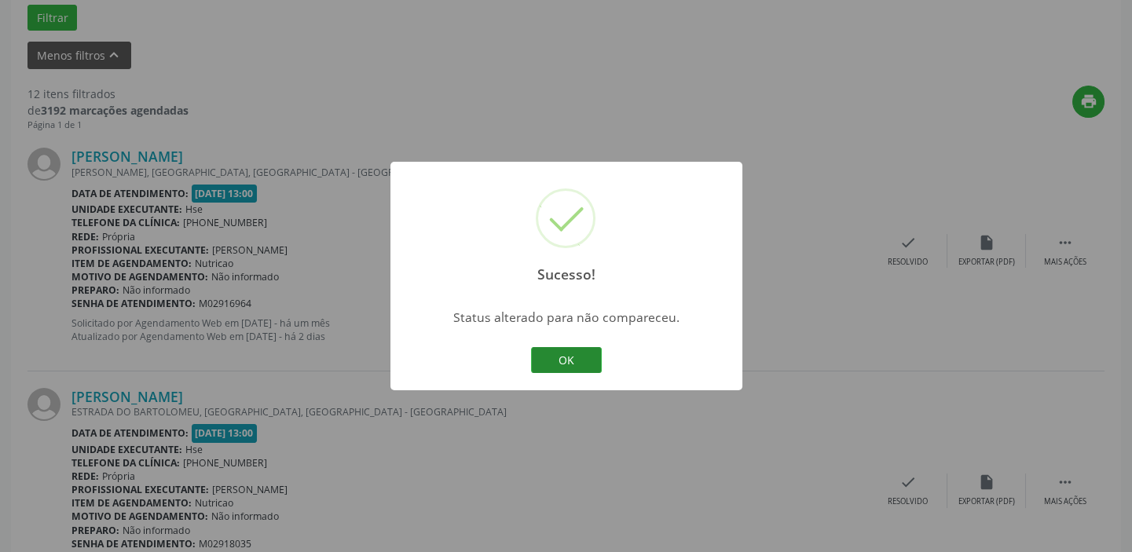
click at [564, 355] on button "OK" at bounding box center [566, 360] width 71 height 27
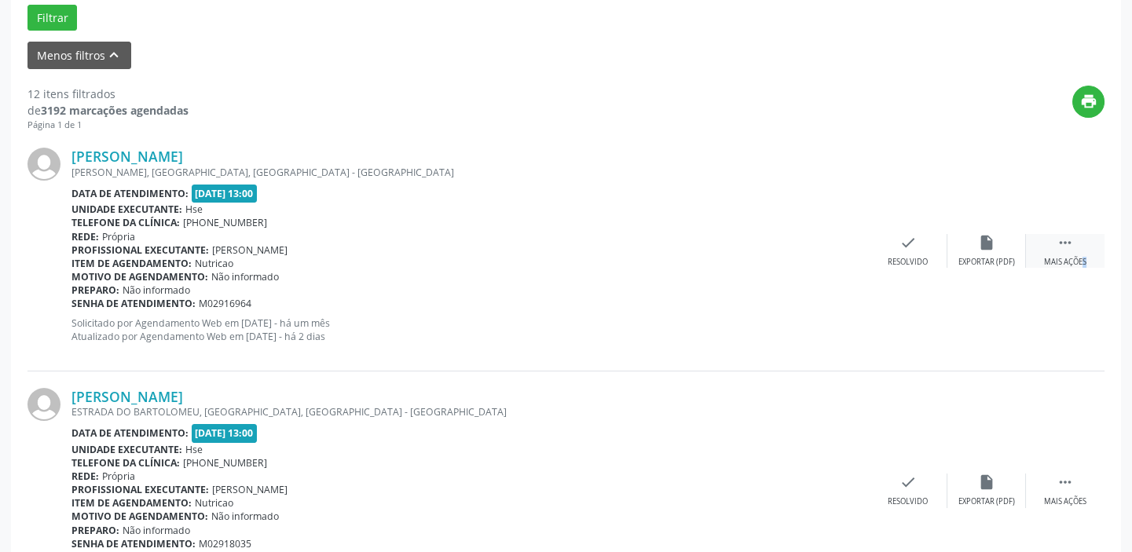
click at [1063, 257] on div "Mais ações" at bounding box center [1065, 262] width 42 height 11
click at [993, 267] on div "[PERSON_NAME] [PERSON_NAME], [GEOGRAPHIC_DATA], [GEOGRAPHIC_DATA] - [GEOGRAPHIC…" at bounding box center [565, 251] width 1077 height 240
click at [978, 257] on div "Não compareceu" at bounding box center [986, 262] width 67 height 11
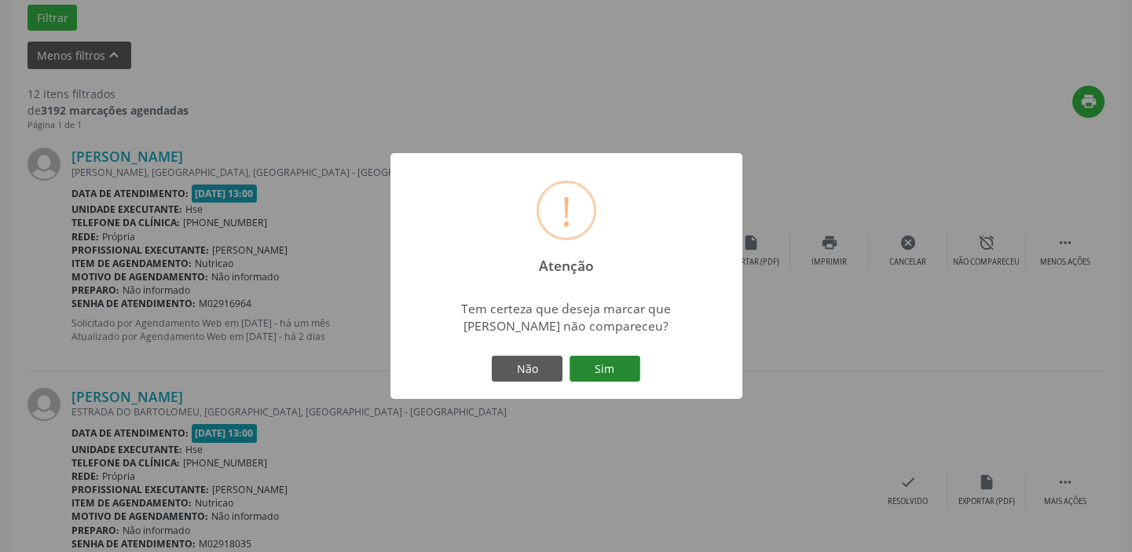
click at [617, 376] on button "Sim" at bounding box center [604, 369] width 71 height 27
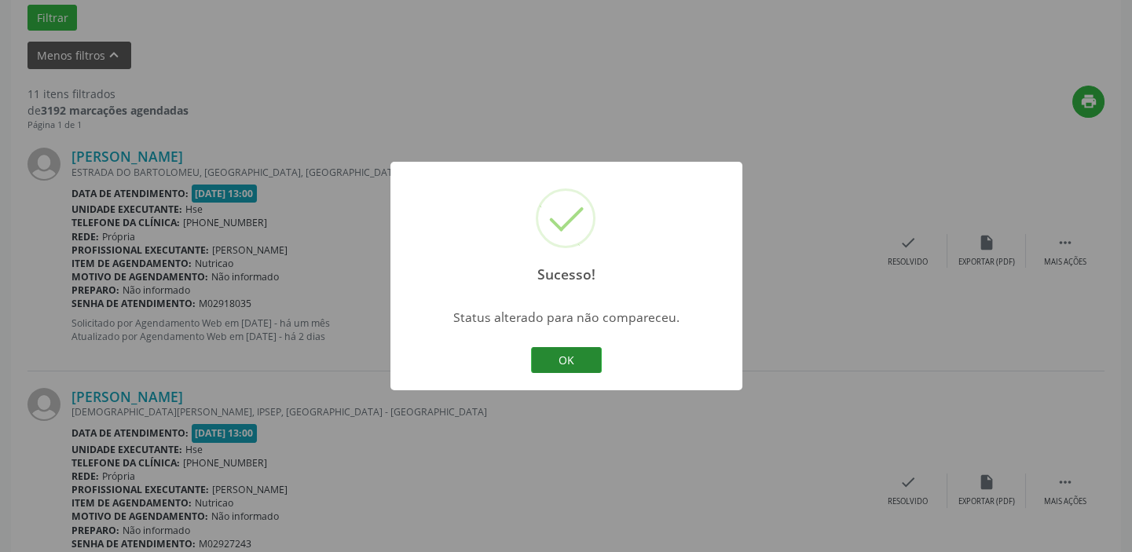
click at [571, 355] on button "OK" at bounding box center [566, 360] width 71 height 27
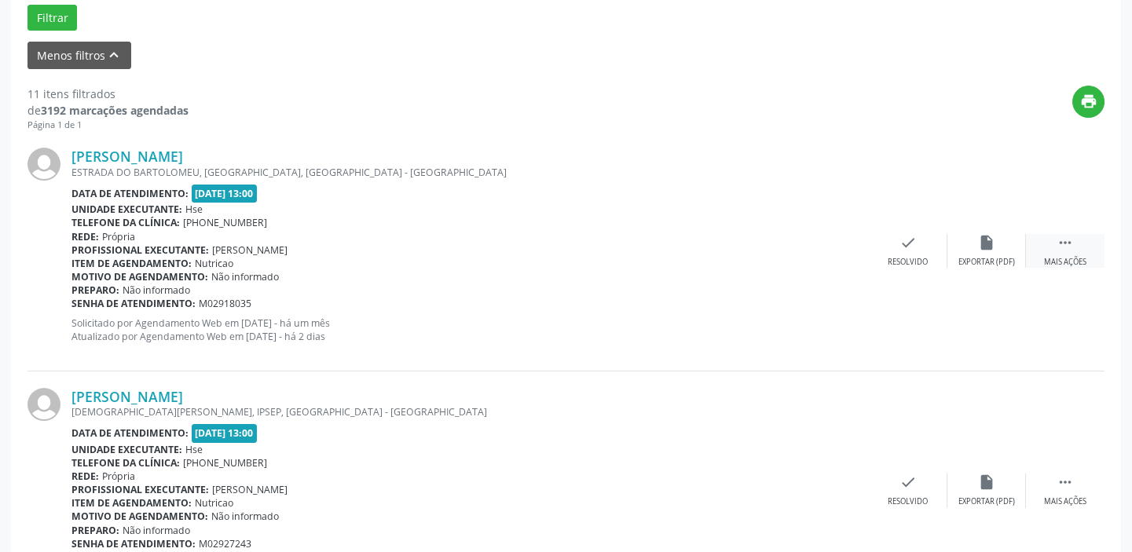
click at [1078, 250] on div " Mais ações" at bounding box center [1065, 251] width 79 height 34
click at [979, 259] on div "Não compareceu" at bounding box center [986, 262] width 67 height 11
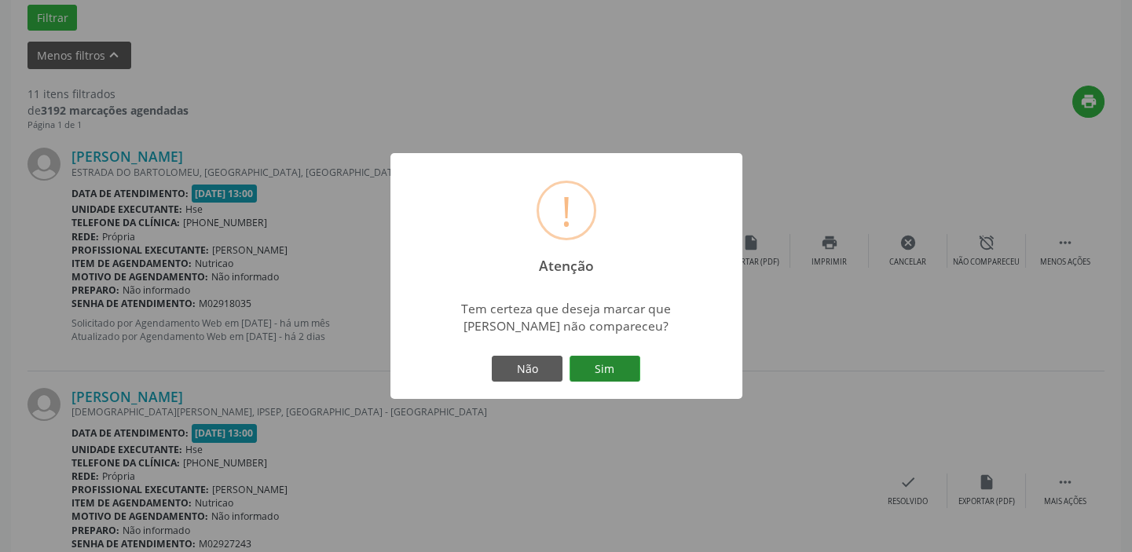
click at [603, 382] on button "Sim" at bounding box center [604, 369] width 71 height 27
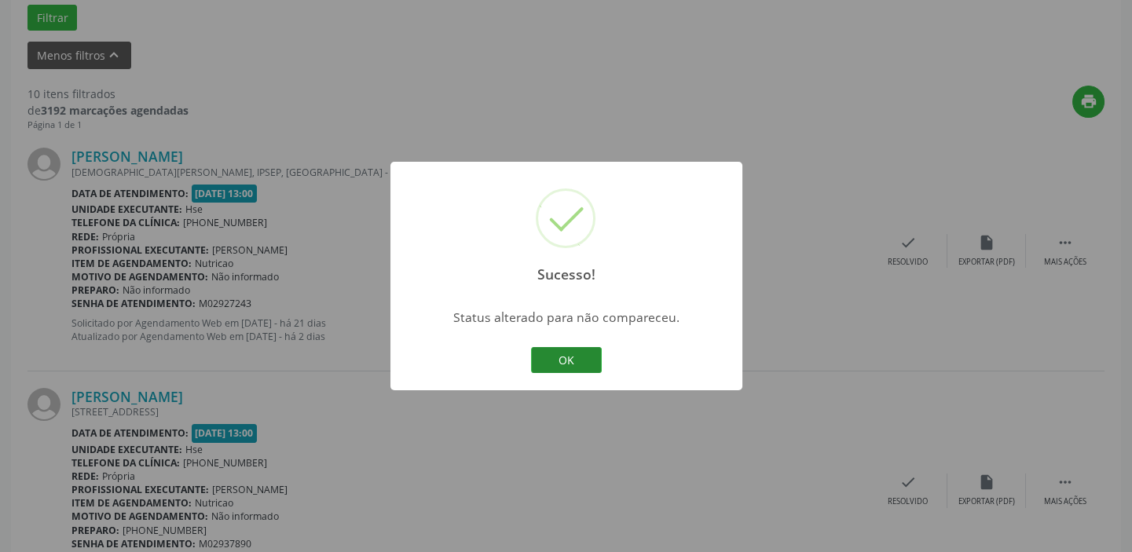
click at [544, 357] on button "OK" at bounding box center [566, 360] width 71 height 27
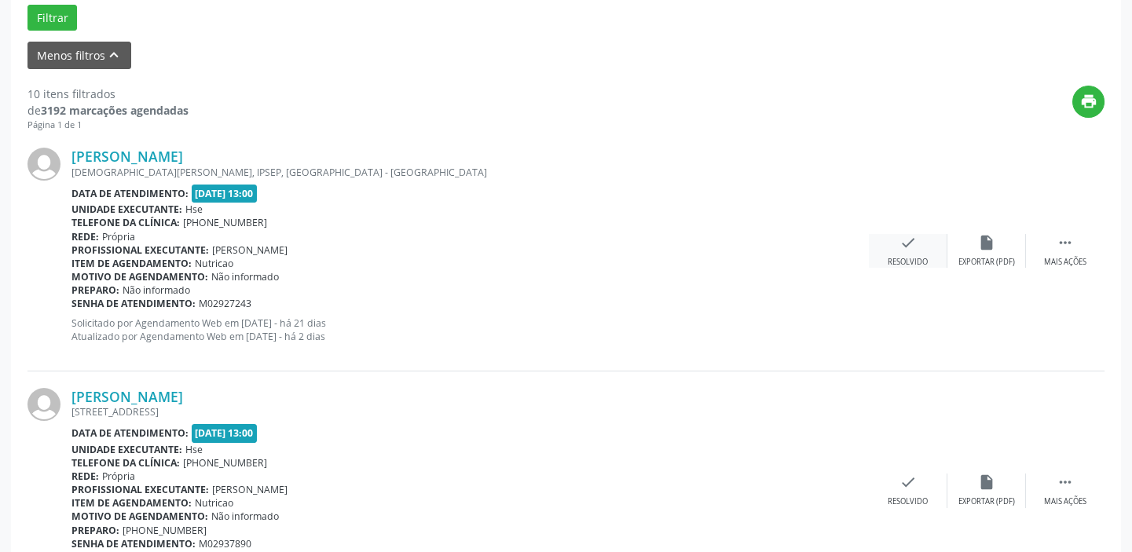
click at [920, 254] on div "check Resolvido" at bounding box center [908, 251] width 79 height 34
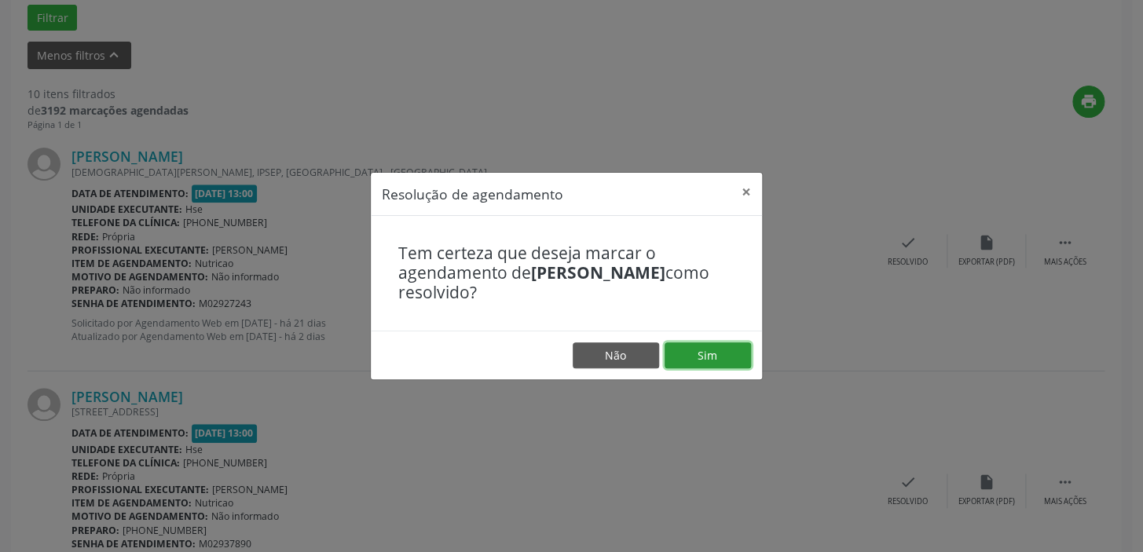
click at [712, 353] on button "Sim" at bounding box center [707, 355] width 86 height 27
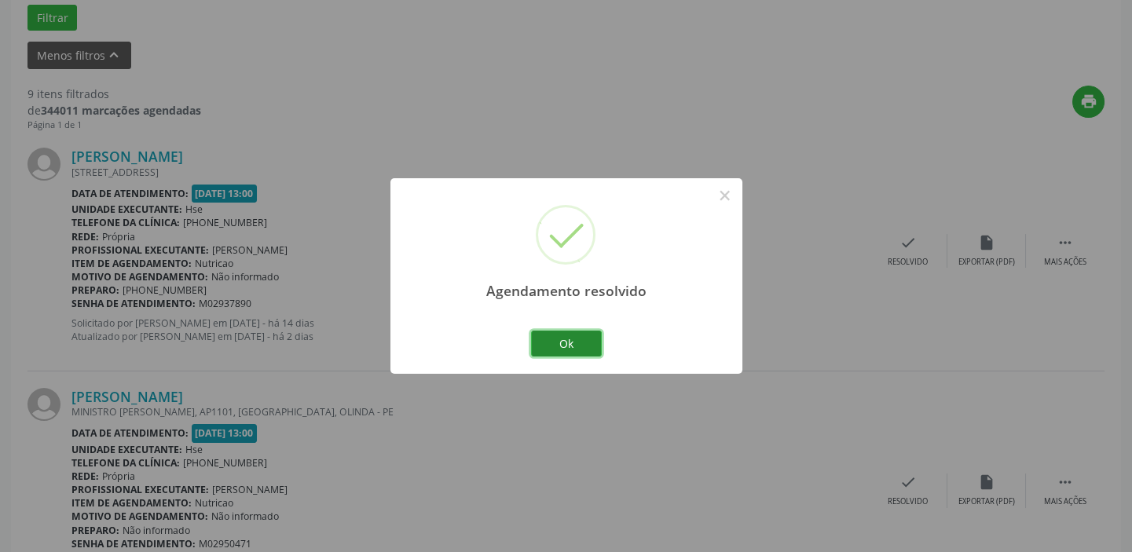
click at [573, 332] on button "Ok" at bounding box center [566, 344] width 71 height 27
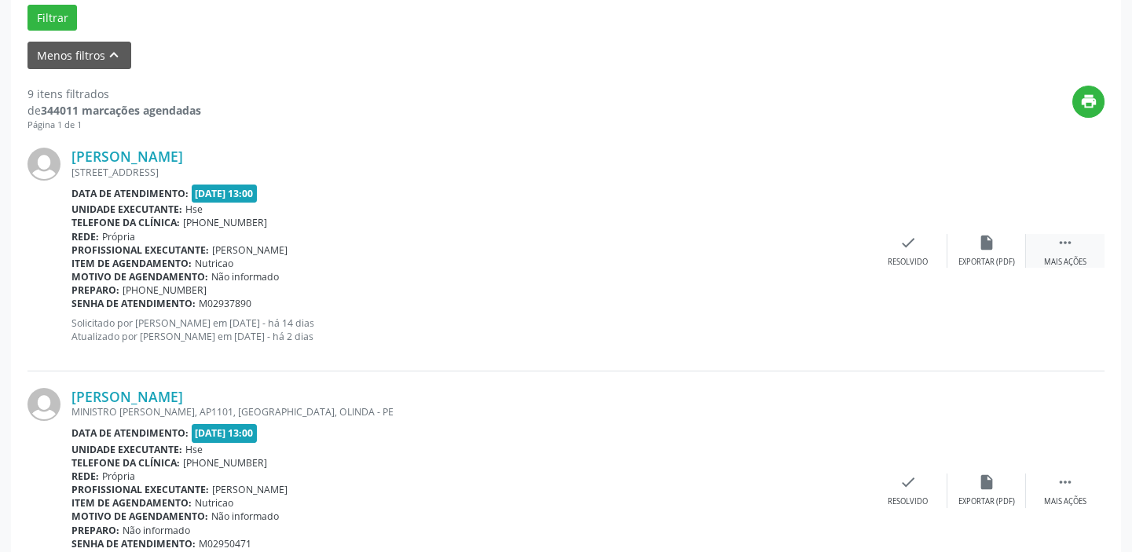
click at [1067, 251] on div " Mais ações" at bounding box center [1065, 251] width 79 height 34
click at [682, 257] on div "Resolvido" at bounding box center [672, 262] width 40 height 11
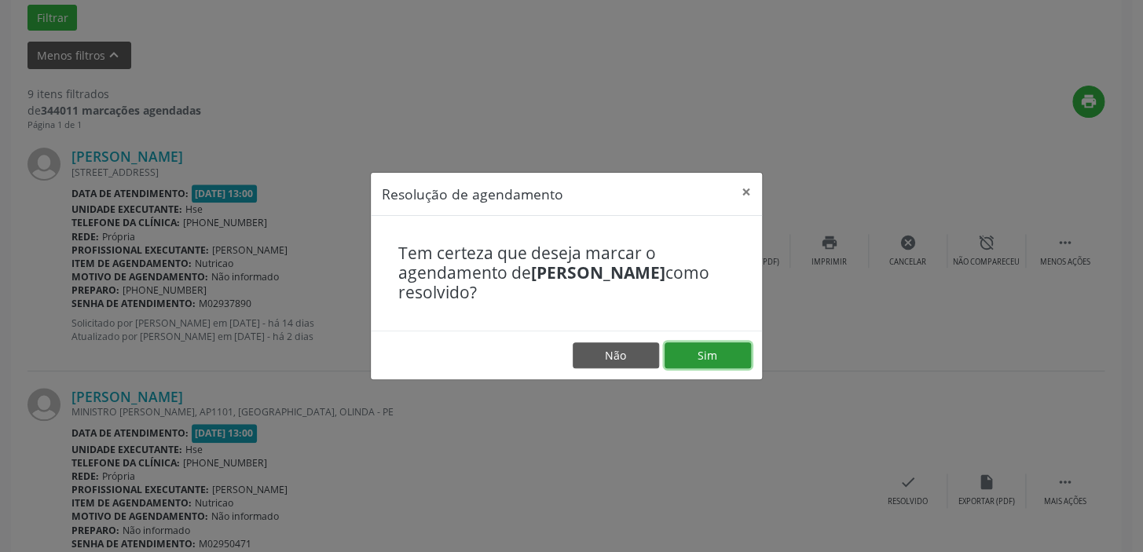
click at [711, 360] on button "Sim" at bounding box center [707, 355] width 86 height 27
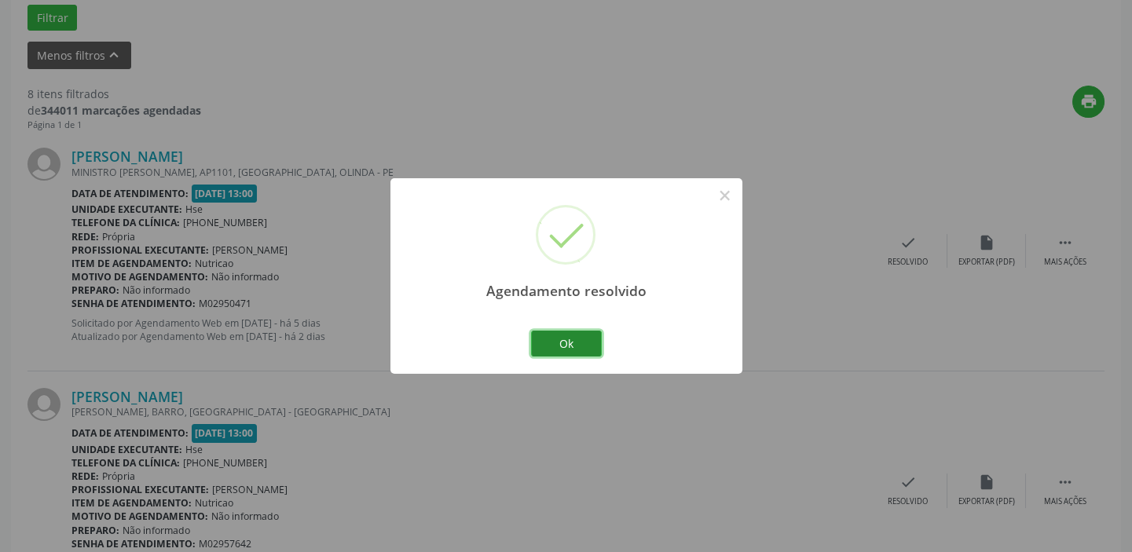
click at [589, 344] on button "Ok" at bounding box center [566, 344] width 71 height 27
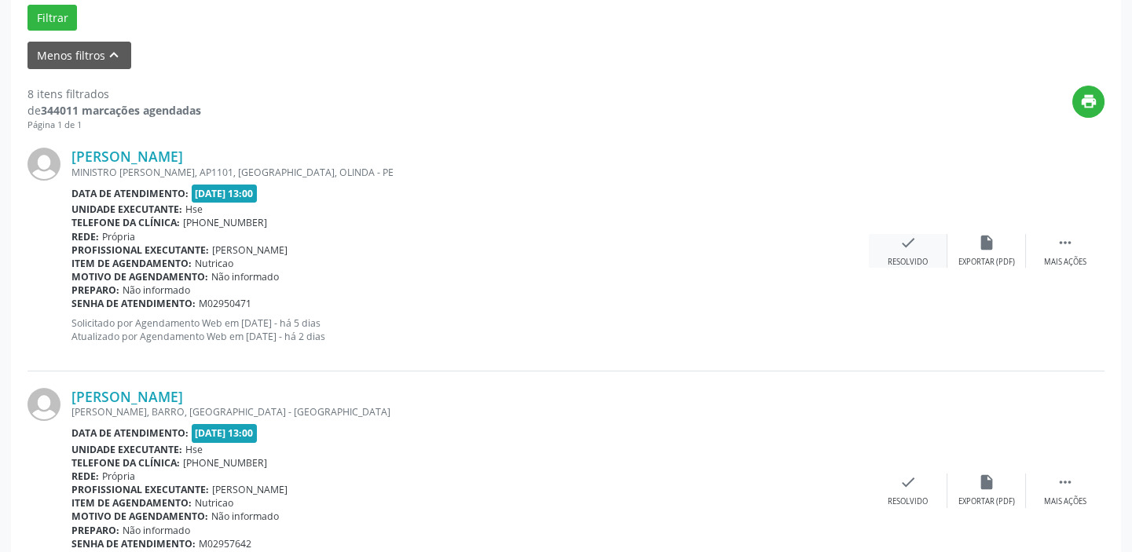
click at [903, 259] on div "Resolvido" at bounding box center [907, 262] width 40 height 11
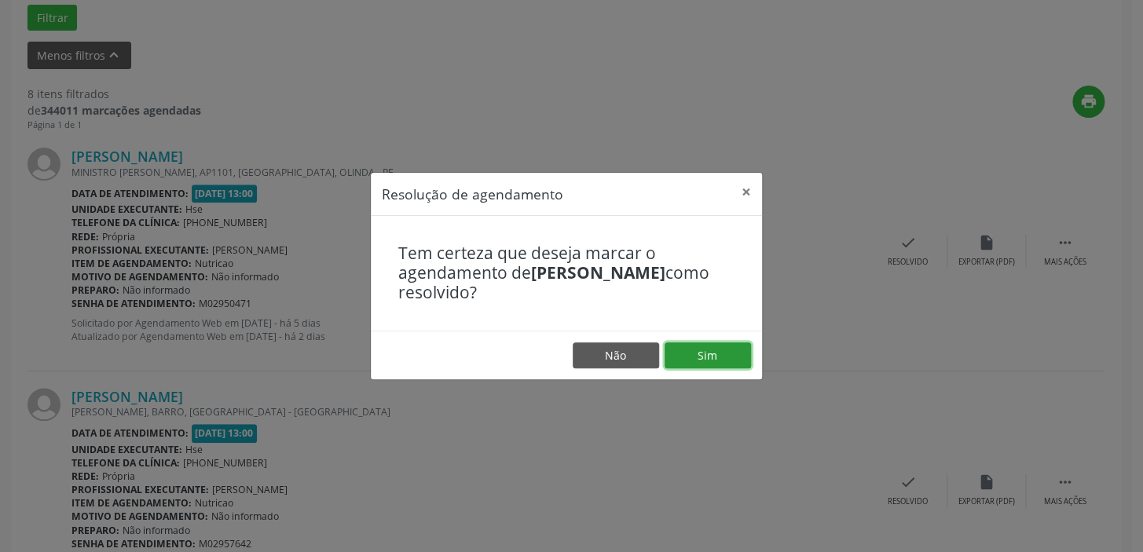
click at [701, 351] on button "Sim" at bounding box center [707, 355] width 86 height 27
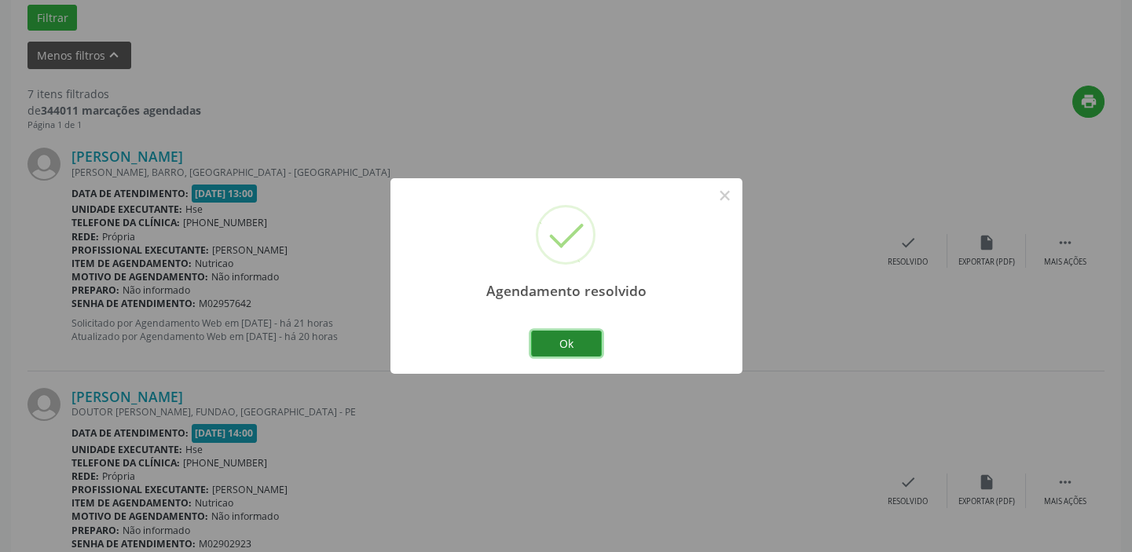
click at [584, 339] on button "Ok" at bounding box center [566, 344] width 71 height 27
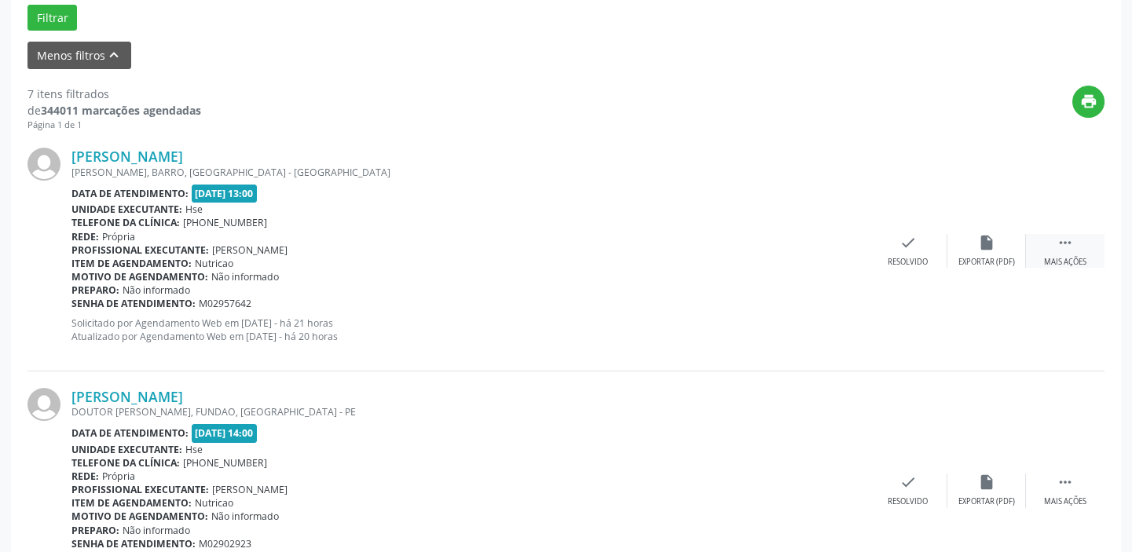
click at [1056, 257] on div "Mais ações" at bounding box center [1065, 262] width 42 height 11
click at [997, 261] on div "Não compareceu" at bounding box center [986, 262] width 67 height 11
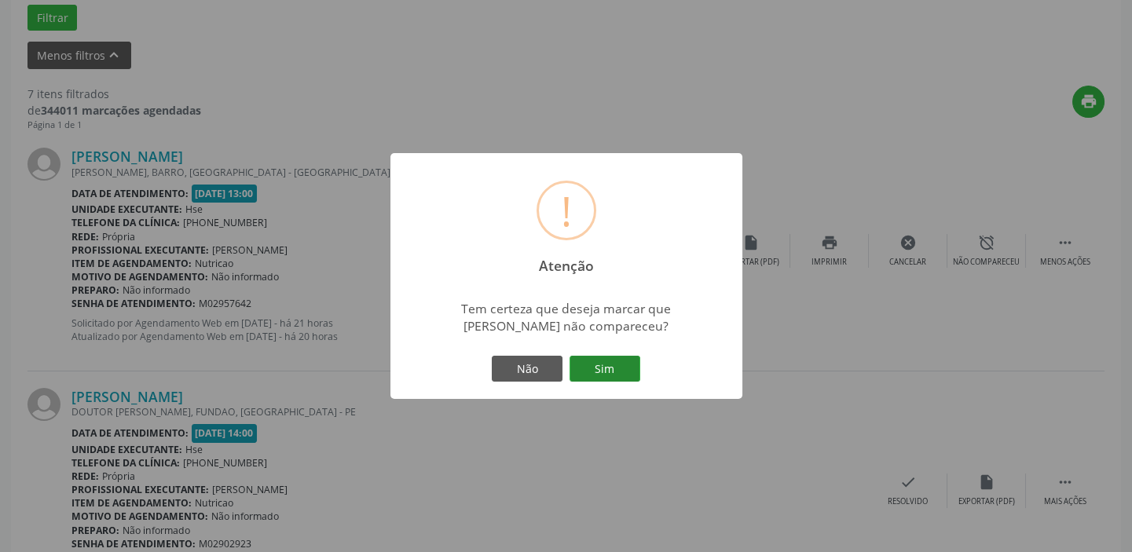
click at [624, 360] on button "Sim" at bounding box center [604, 369] width 71 height 27
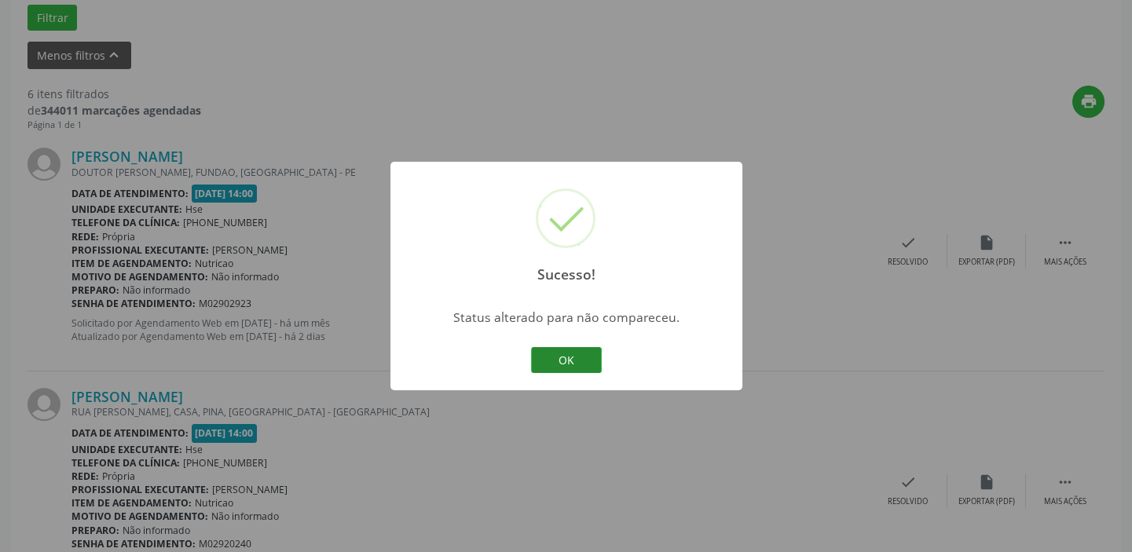
click at [542, 357] on button "OK" at bounding box center [566, 360] width 71 height 27
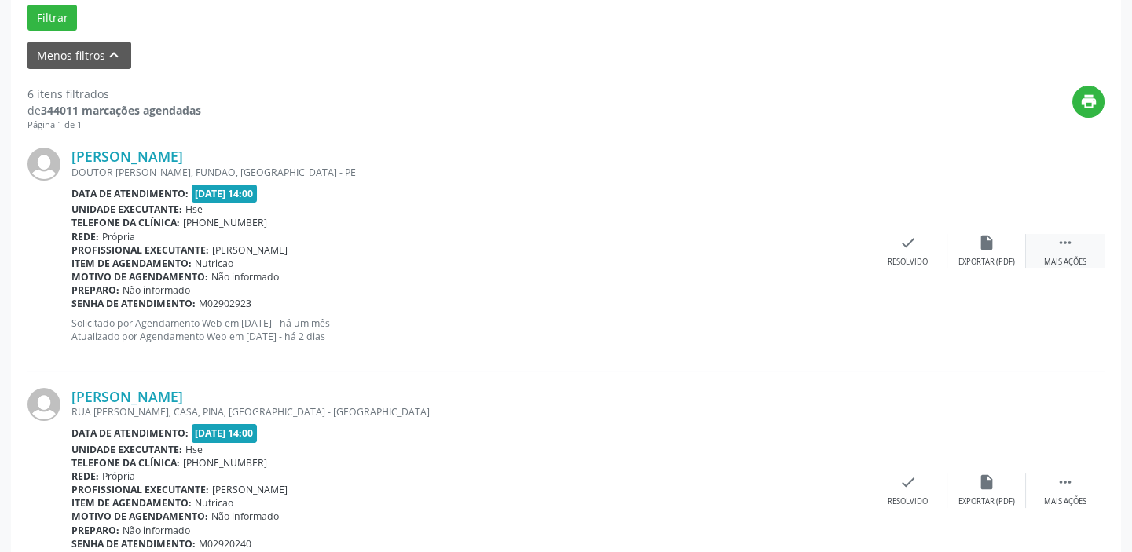
click at [1055, 257] on div "Mais ações" at bounding box center [1065, 262] width 42 height 11
click at [998, 262] on div "Não compareceu" at bounding box center [986, 262] width 67 height 11
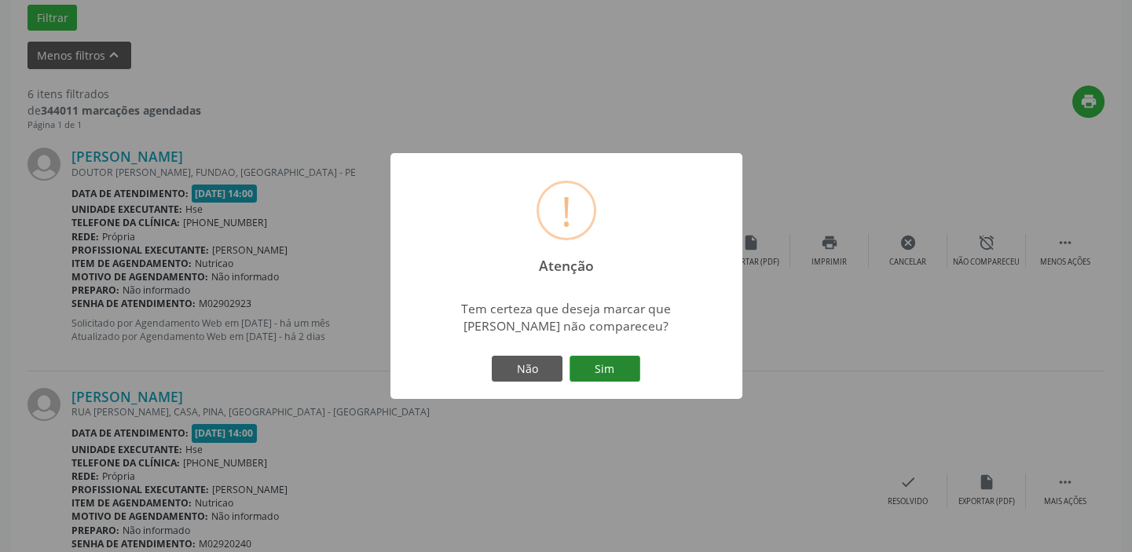
click at [611, 377] on button "Sim" at bounding box center [604, 369] width 71 height 27
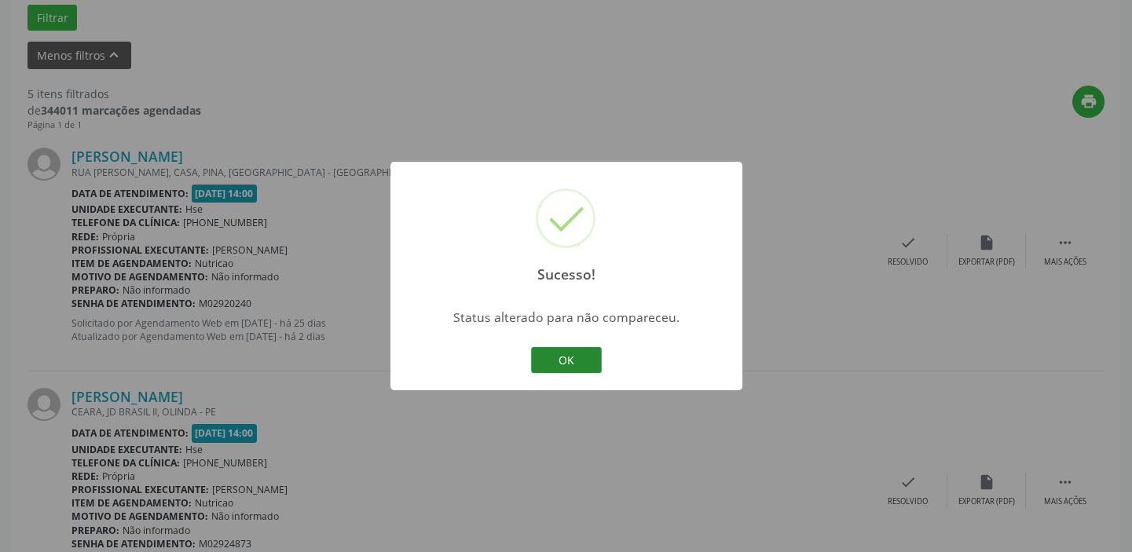
click at [583, 350] on button "OK" at bounding box center [566, 360] width 71 height 27
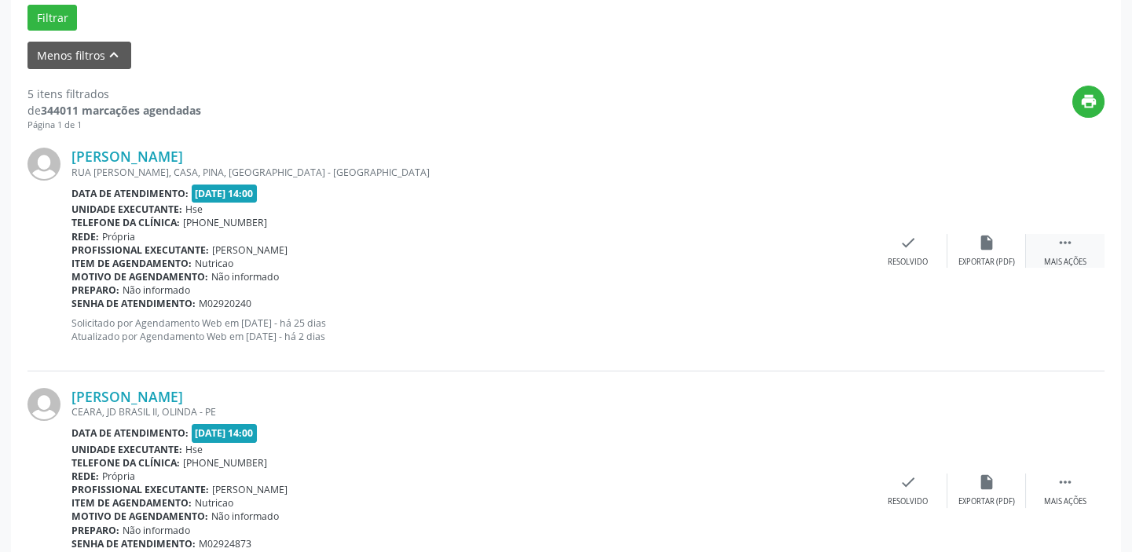
click at [1048, 253] on div " Mais ações" at bounding box center [1065, 251] width 79 height 34
click at [993, 265] on div "Não compareceu" at bounding box center [986, 262] width 67 height 11
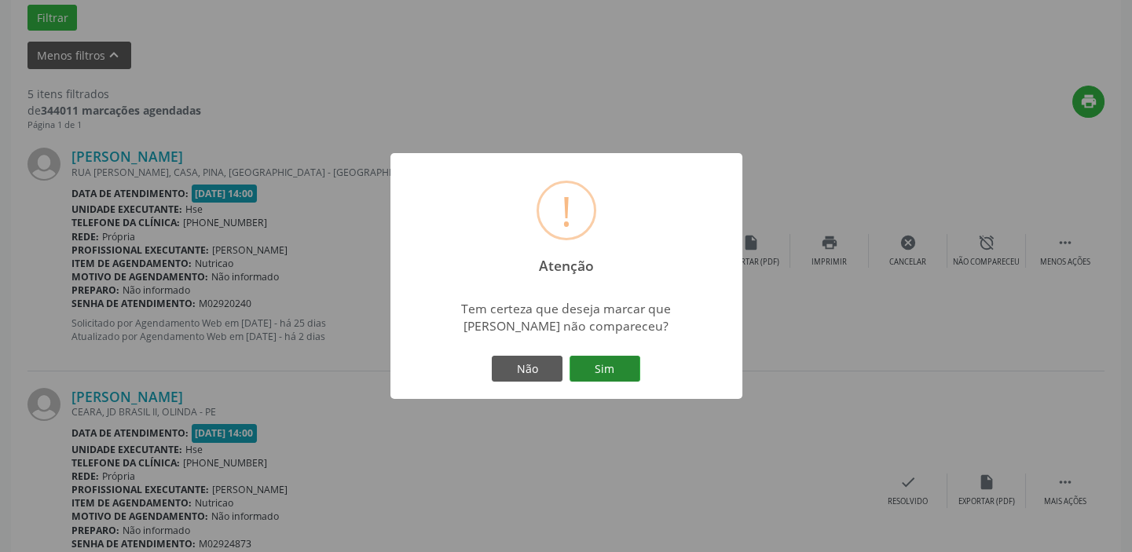
click at [614, 379] on button "Sim" at bounding box center [604, 369] width 71 height 27
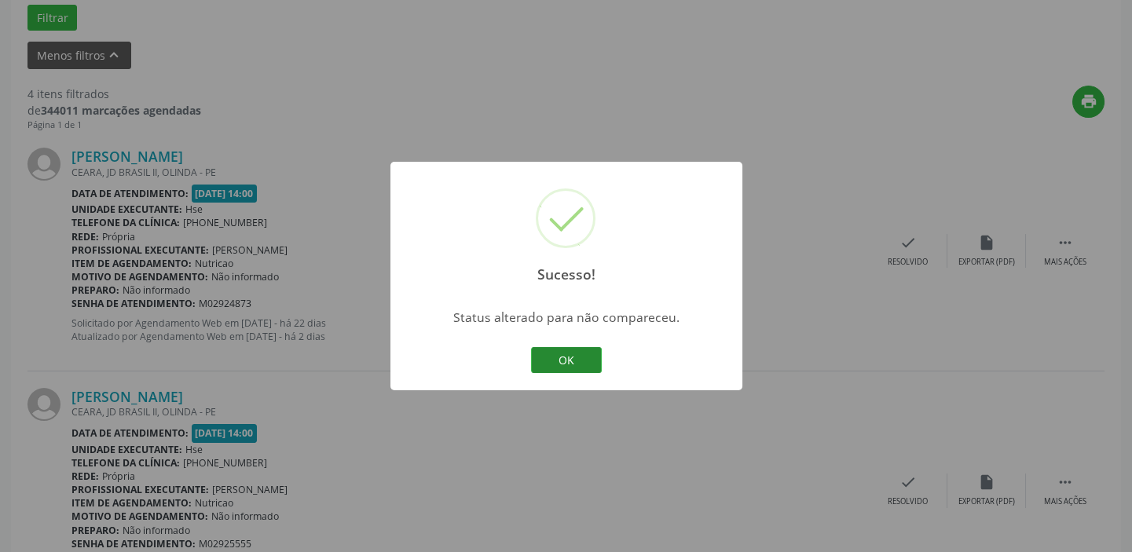
click at [543, 348] on button "OK" at bounding box center [566, 360] width 71 height 27
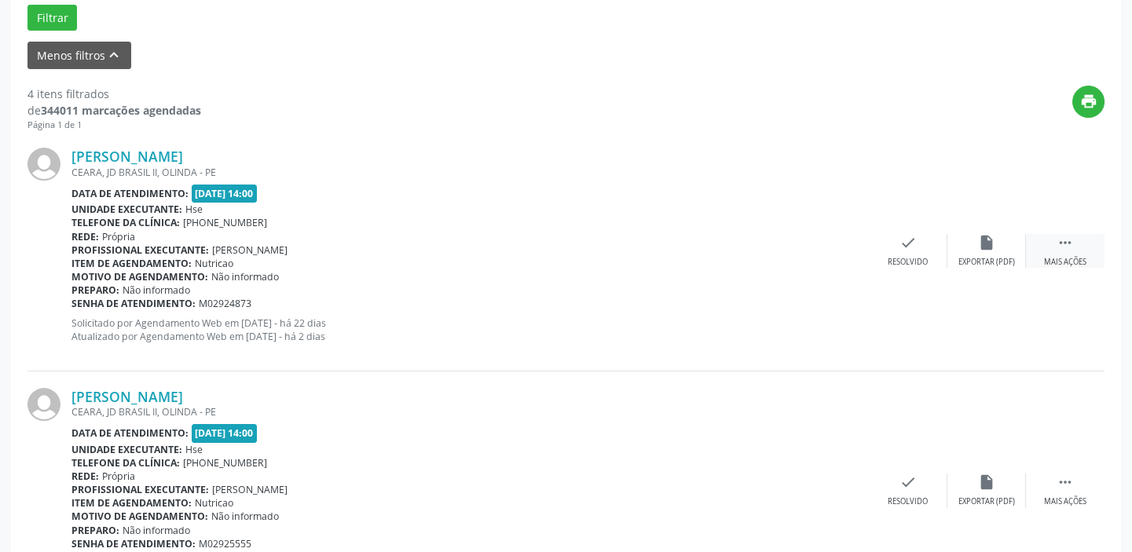
click at [1056, 252] on div " Mais ações" at bounding box center [1065, 251] width 79 height 34
click at [966, 262] on div "Não compareceu" at bounding box center [986, 262] width 67 height 11
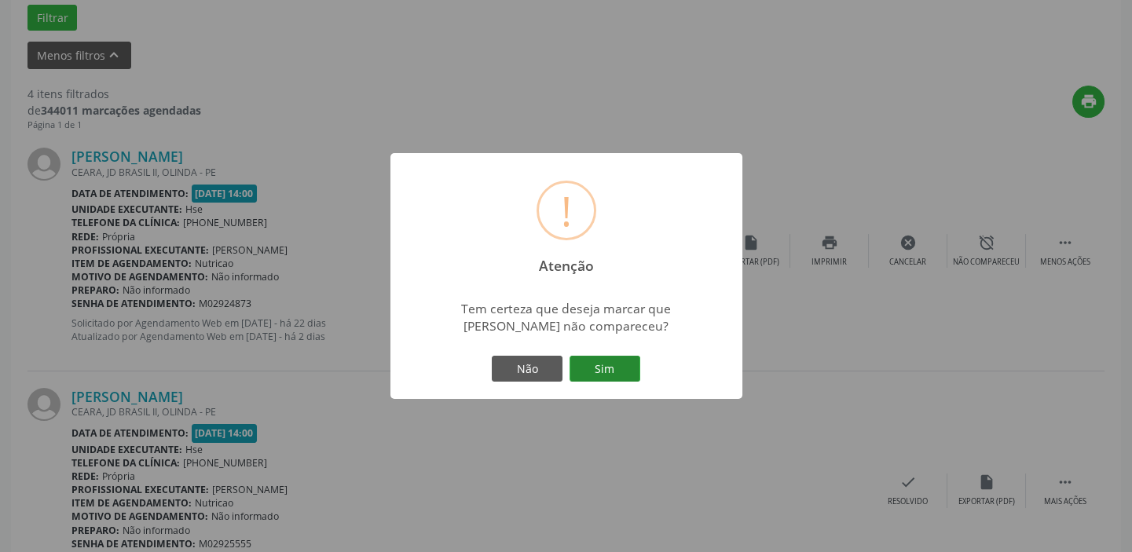
click at [618, 373] on button "Sim" at bounding box center [604, 369] width 71 height 27
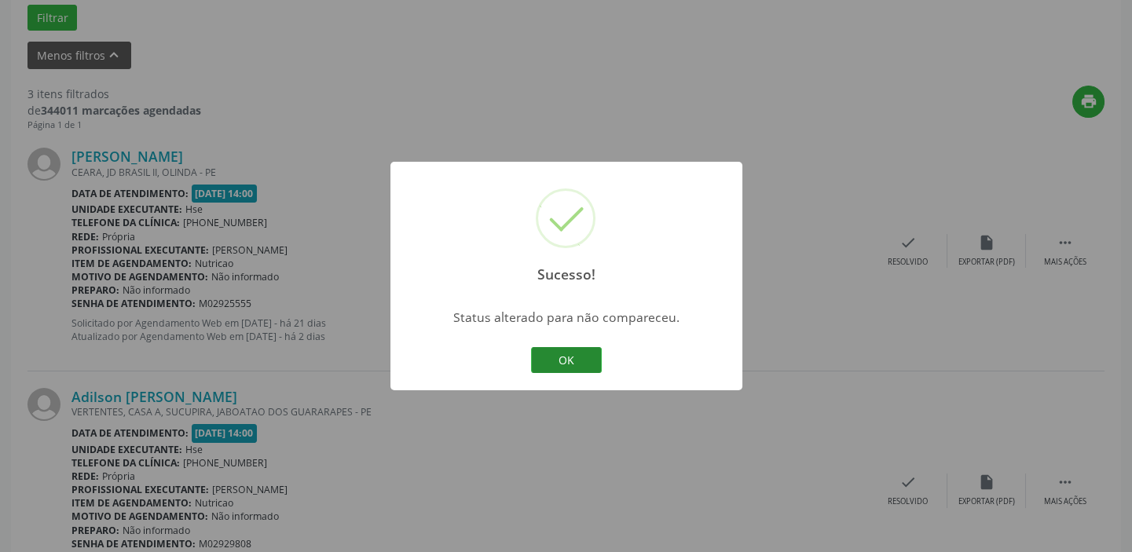
click at [556, 357] on button "OK" at bounding box center [566, 360] width 71 height 27
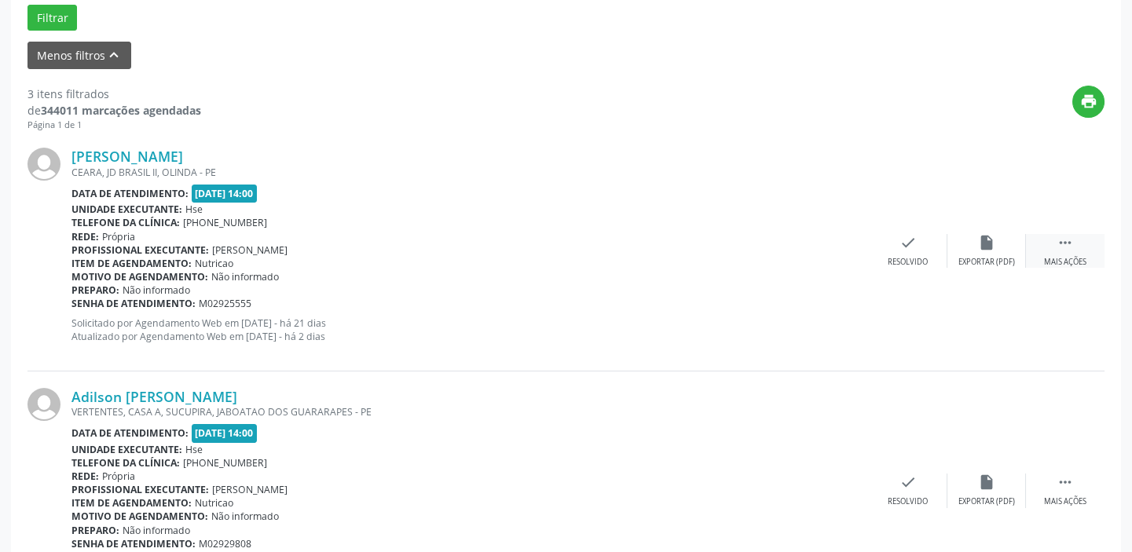
click at [1065, 257] on div "Mais ações" at bounding box center [1065, 262] width 42 height 11
click at [979, 262] on div "Não compareceu" at bounding box center [986, 262] width 67 height 11
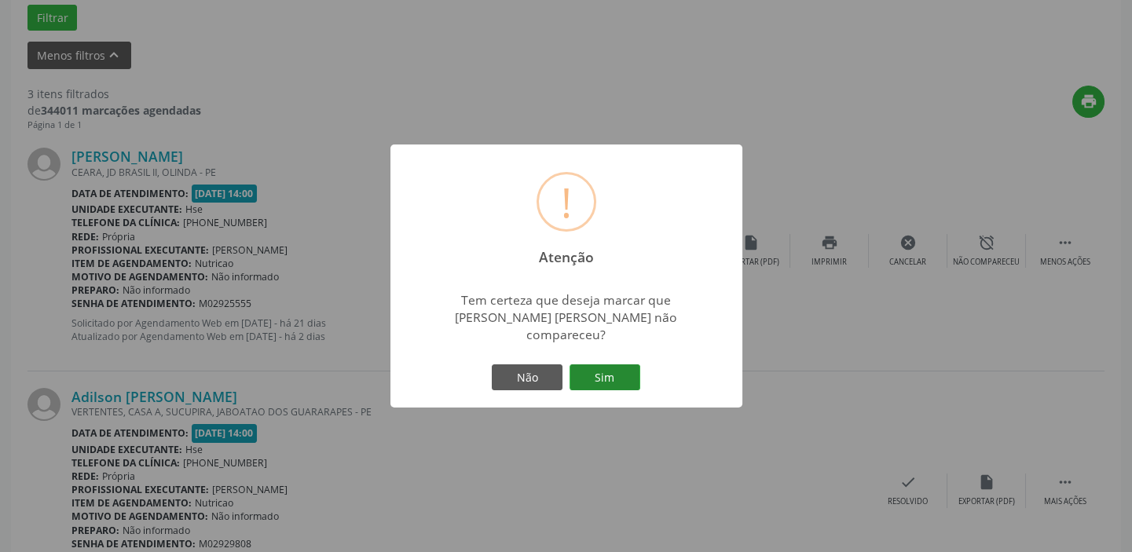
click at [617, 367] on button "Sim" at bounding box center [604, 377] width 71 height 27
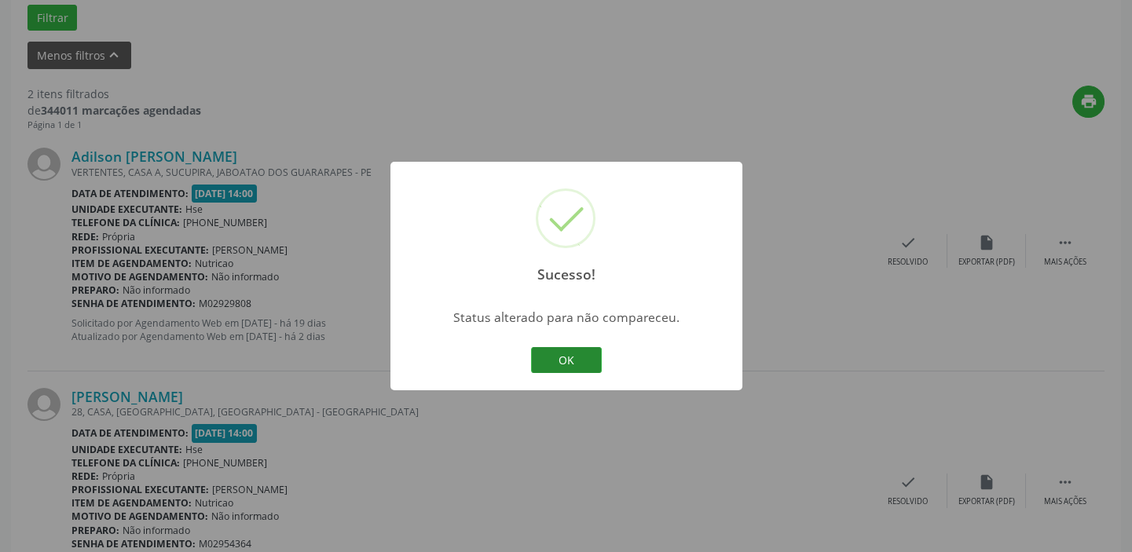
click at [570, 351] on button "OK" at bounding box center [566, 360] width 71 height 27
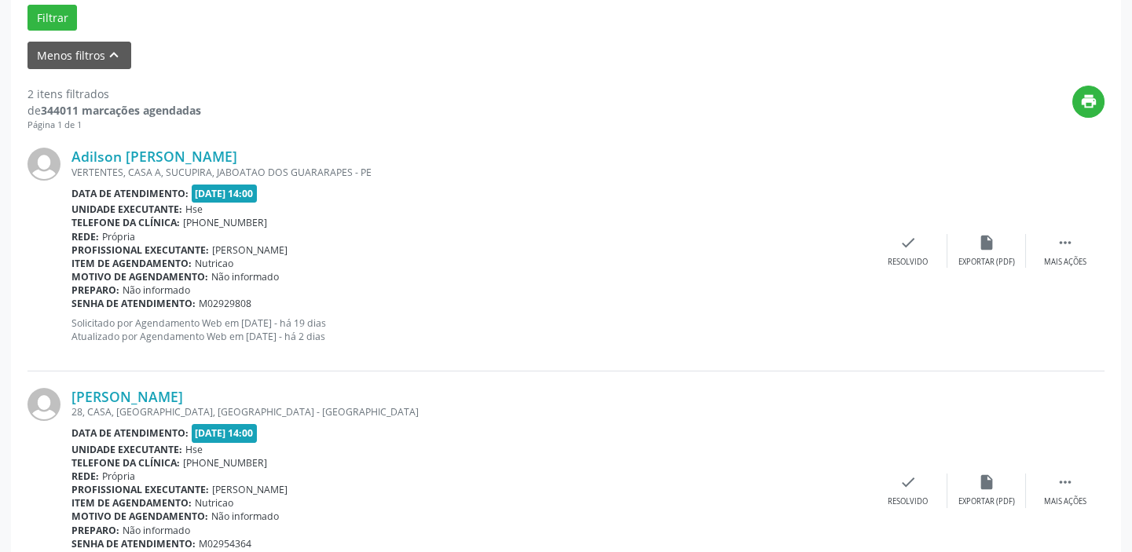
click at [916, 225] on div "Adilson [PERSON_NAME] VERTENTES, CASA A, [GEOGRAPHIC_DATA], JABOATAO DOS GUARAR…" at bounding box center [565, 251] width 1077 height 240
click at [909, 247] on icon "check" at bounding box center [907, 242] width 17 height 17
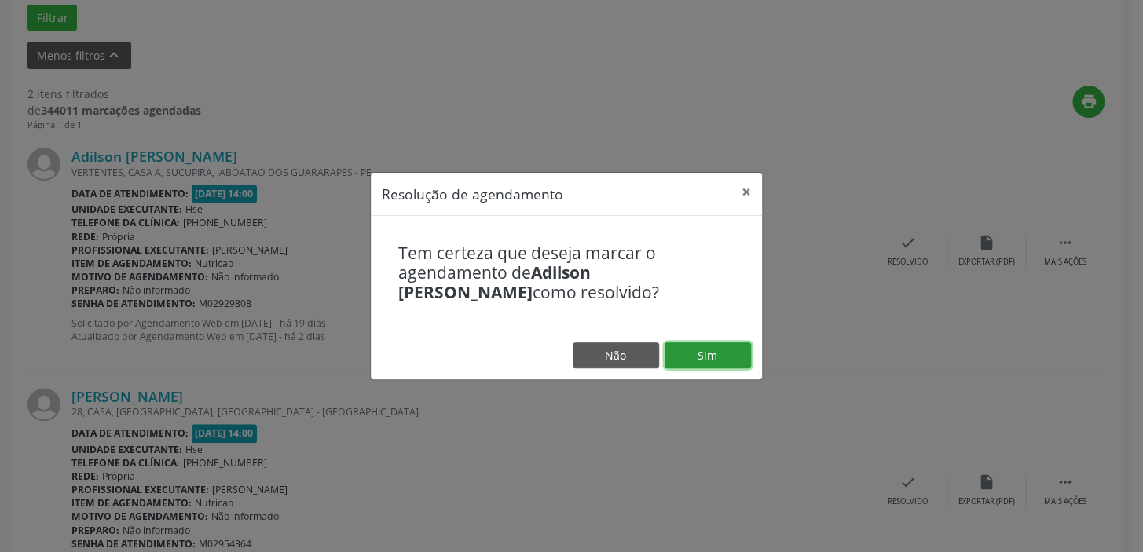
click at [706, 349] on button "Sim" at bounding box center [707, 355] width 86 height 27
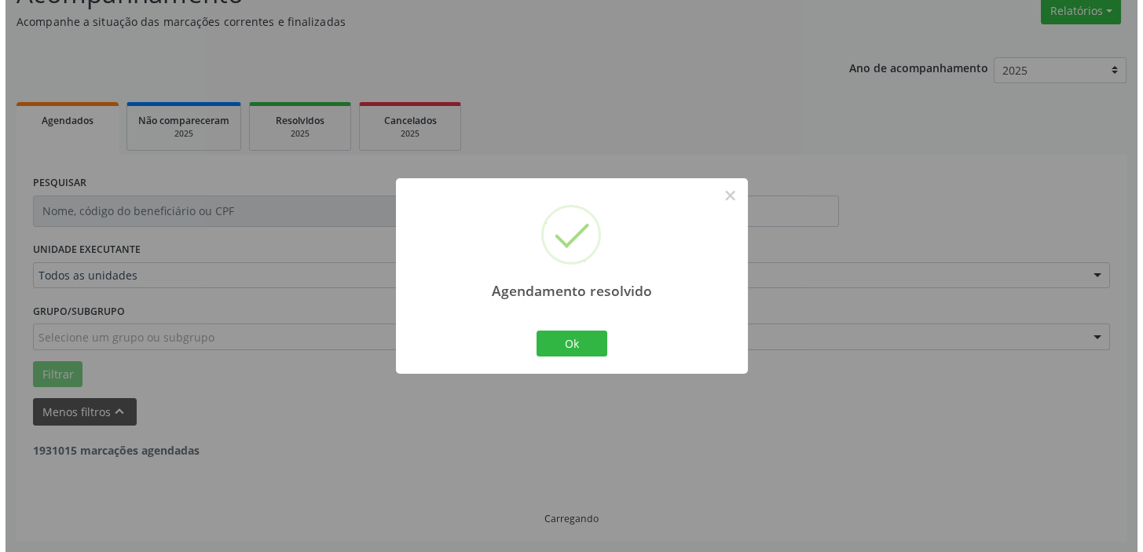
scroll to position [335, 0]
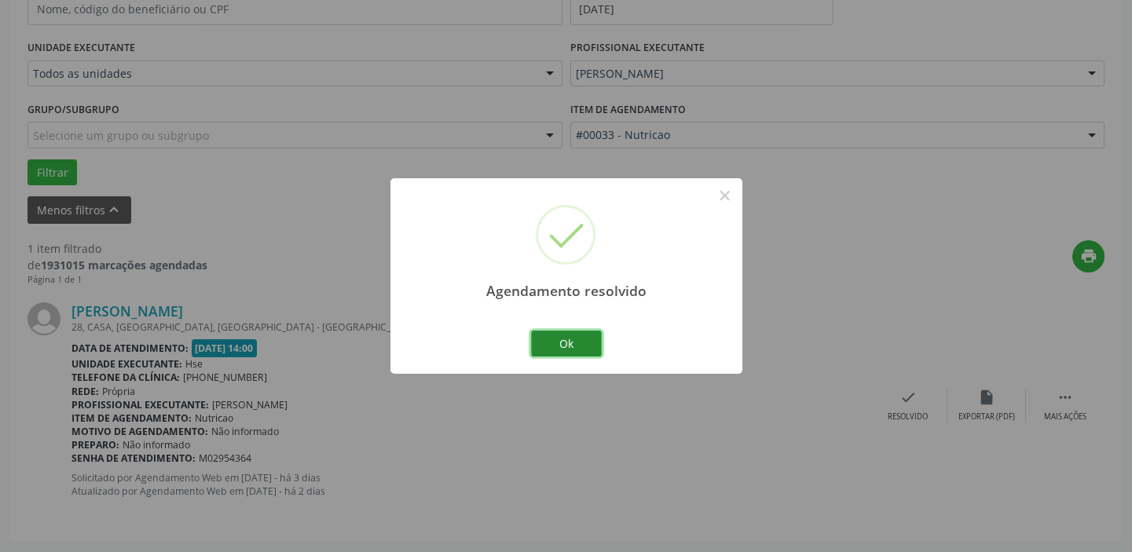
click at [551, 333] on button "Ok" at bounding box center [566, 344] width 71 height 27
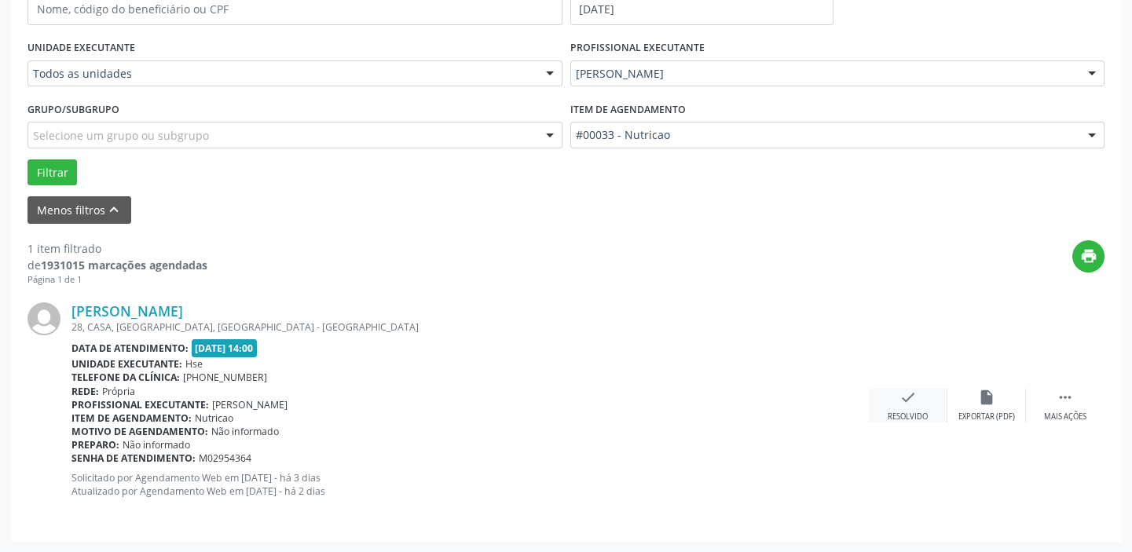
click at [908, 412] on div "Resolvido" at bounding box center [907, 417] width 40 height 11
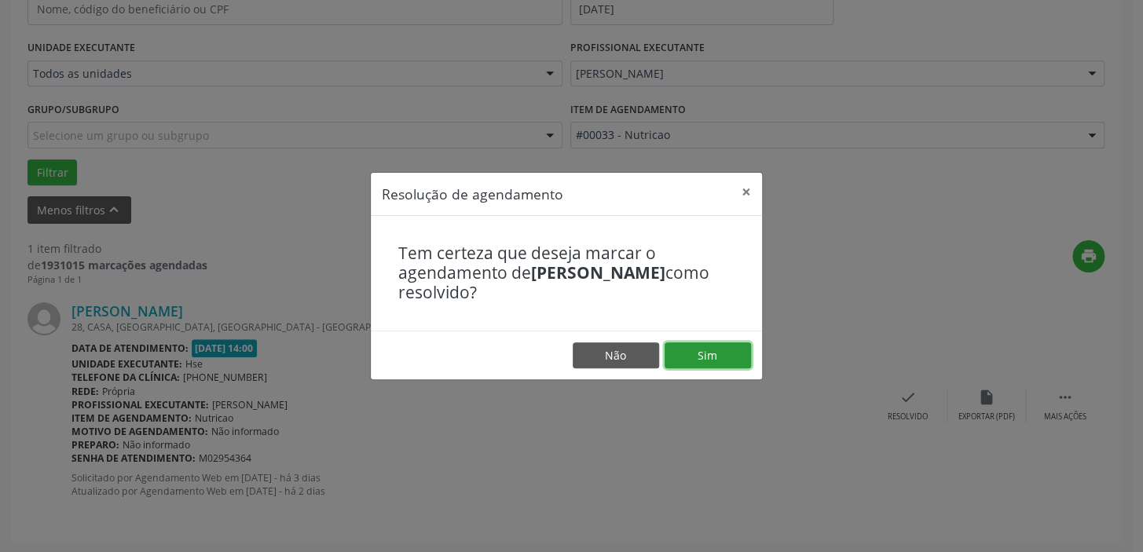
click at [718, 353] on button "Sim" at bounding box center [707, 355] width 86 height 27
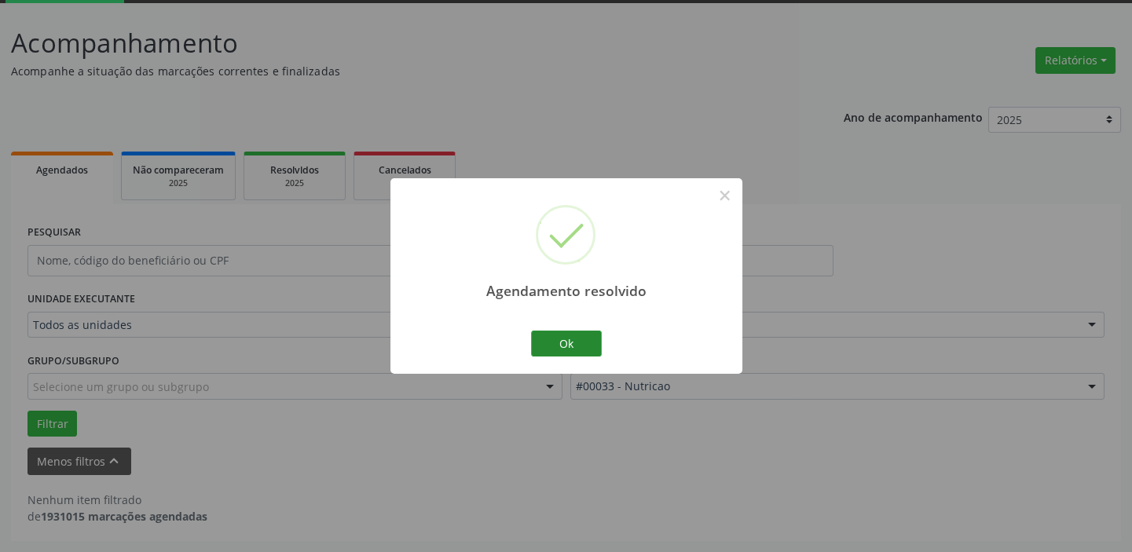
scroll to position [82, 0]
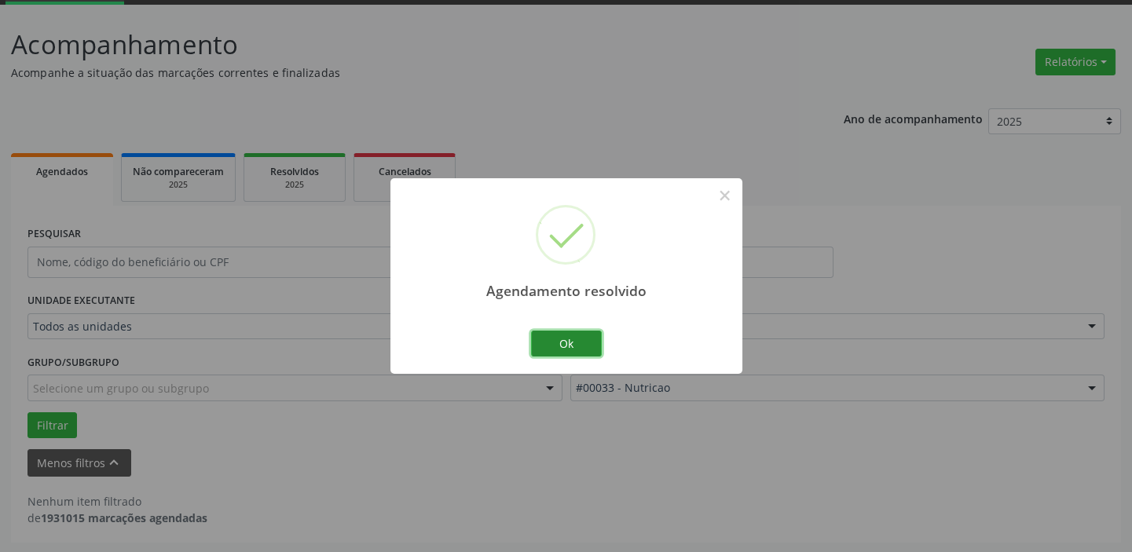
click at [562, 345] on button "Ok" at bounding box center [566, 344] width 71 height 27
